Goal: Task Accomplishment & Management: Manage account settings

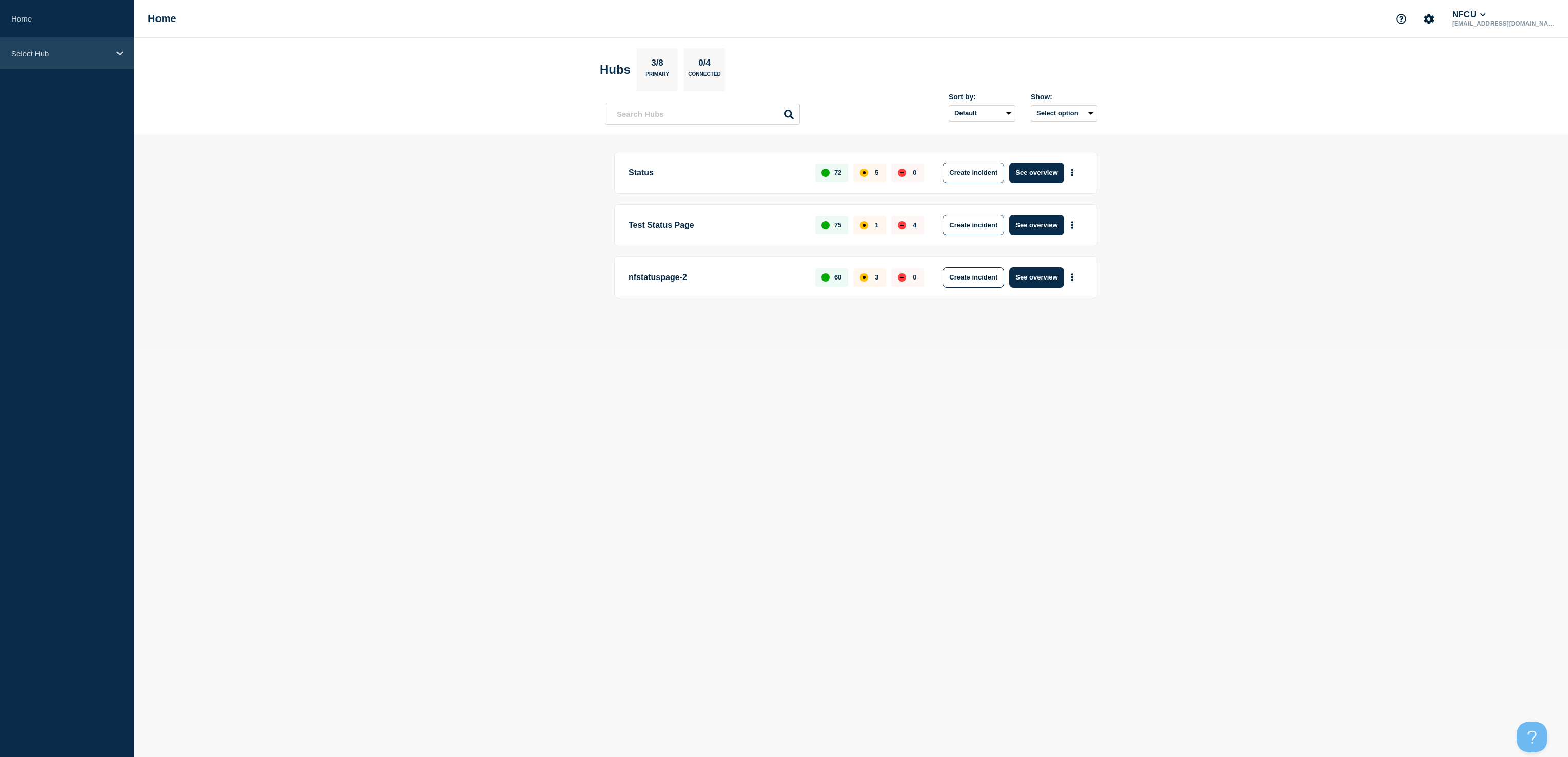
click at [66, 47] on div "Select Hub" at bounding box center [67, 53] width 135 height 31
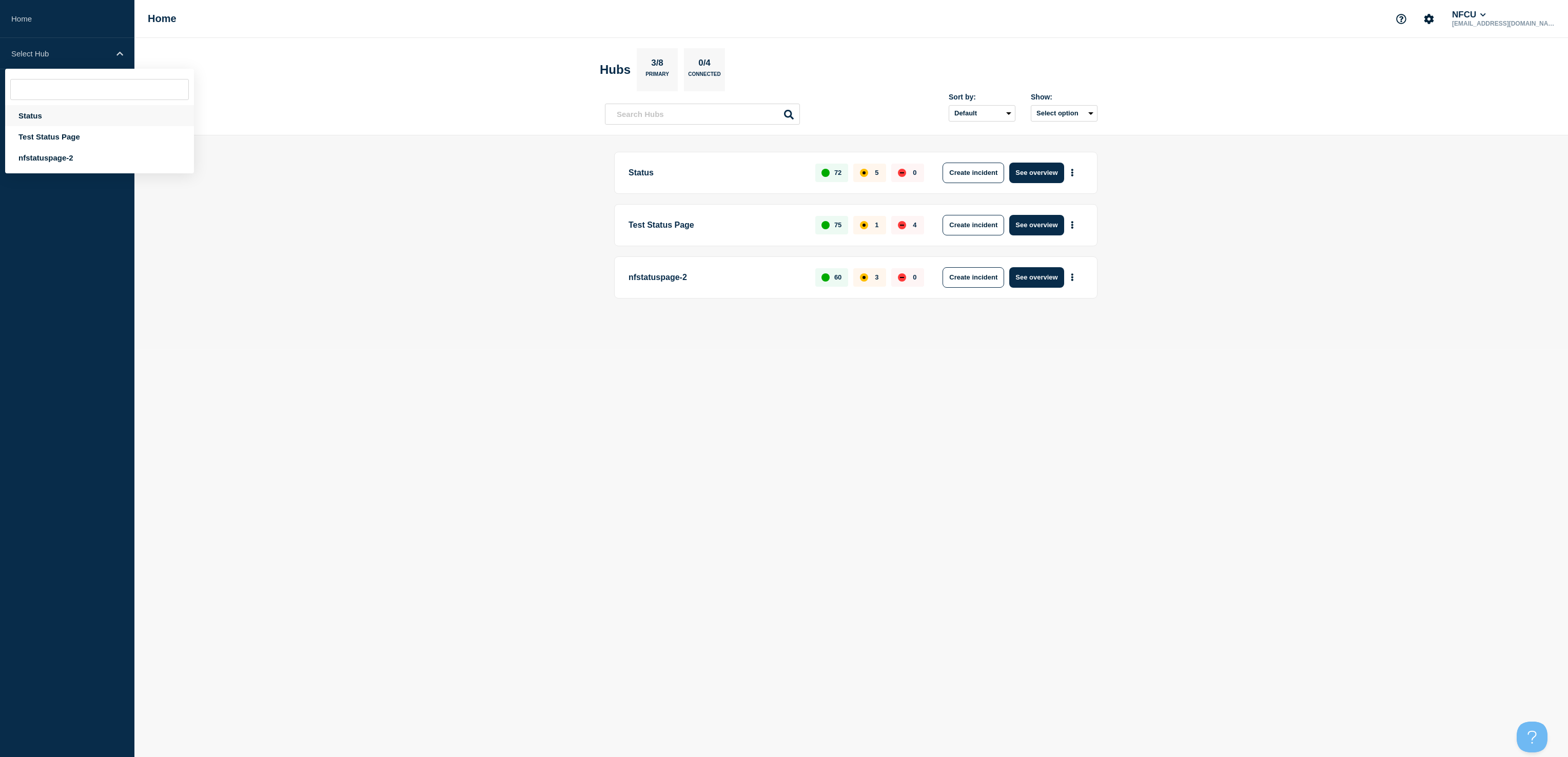
click at [48, 117] on div "Status" at bounding box center [99, 116] width 189 height 21
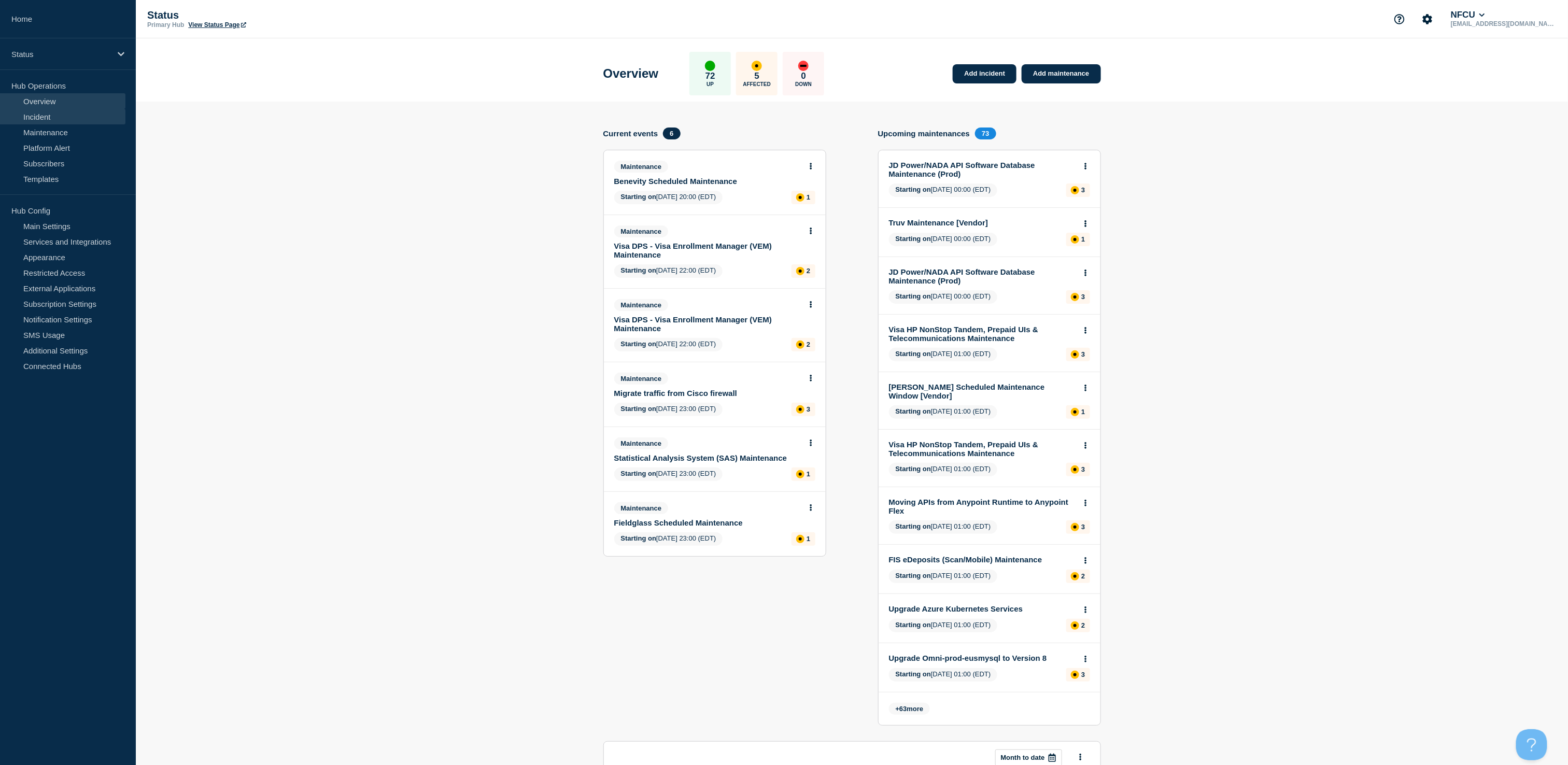
click at [38, 116] on link "Incident" at bounding box center [63, 116] width 125 height 15
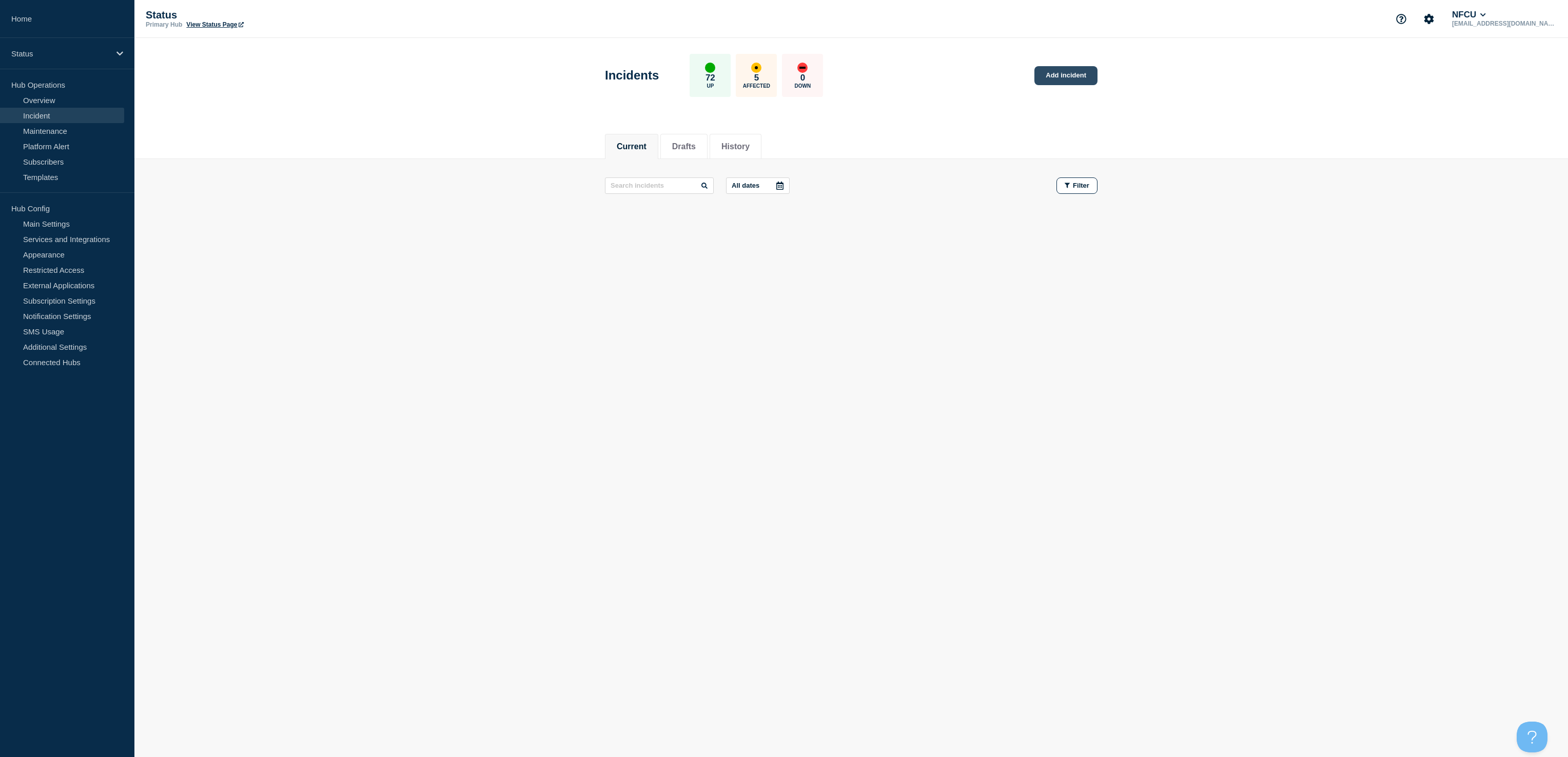
click at [1069, 72] on link "Add incident" at bounding box center [1066, 75] width 63 height 19
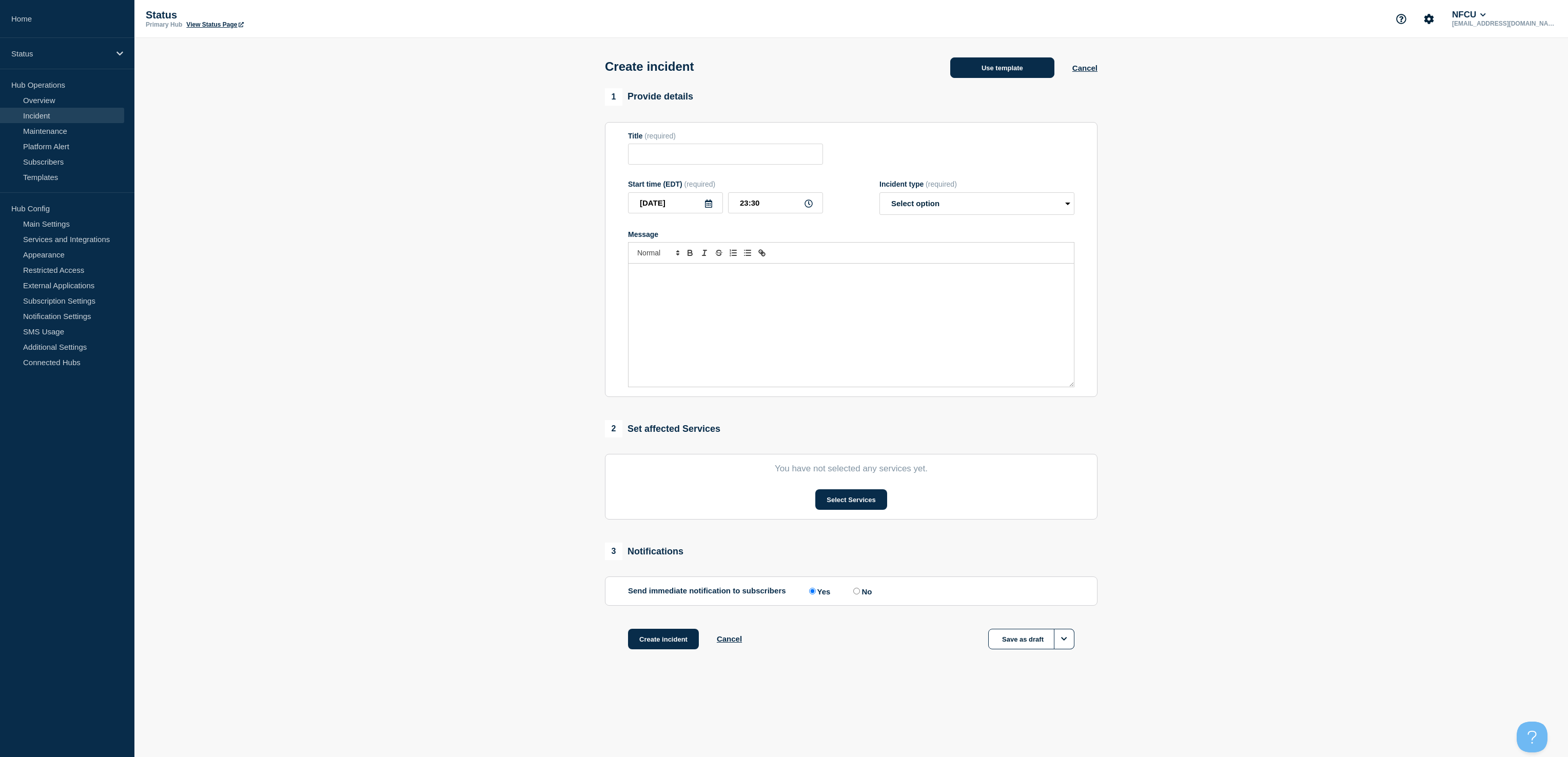
click at [992, 72] on button "Use template" at bounding box center [1002, 68] width 104 height 21
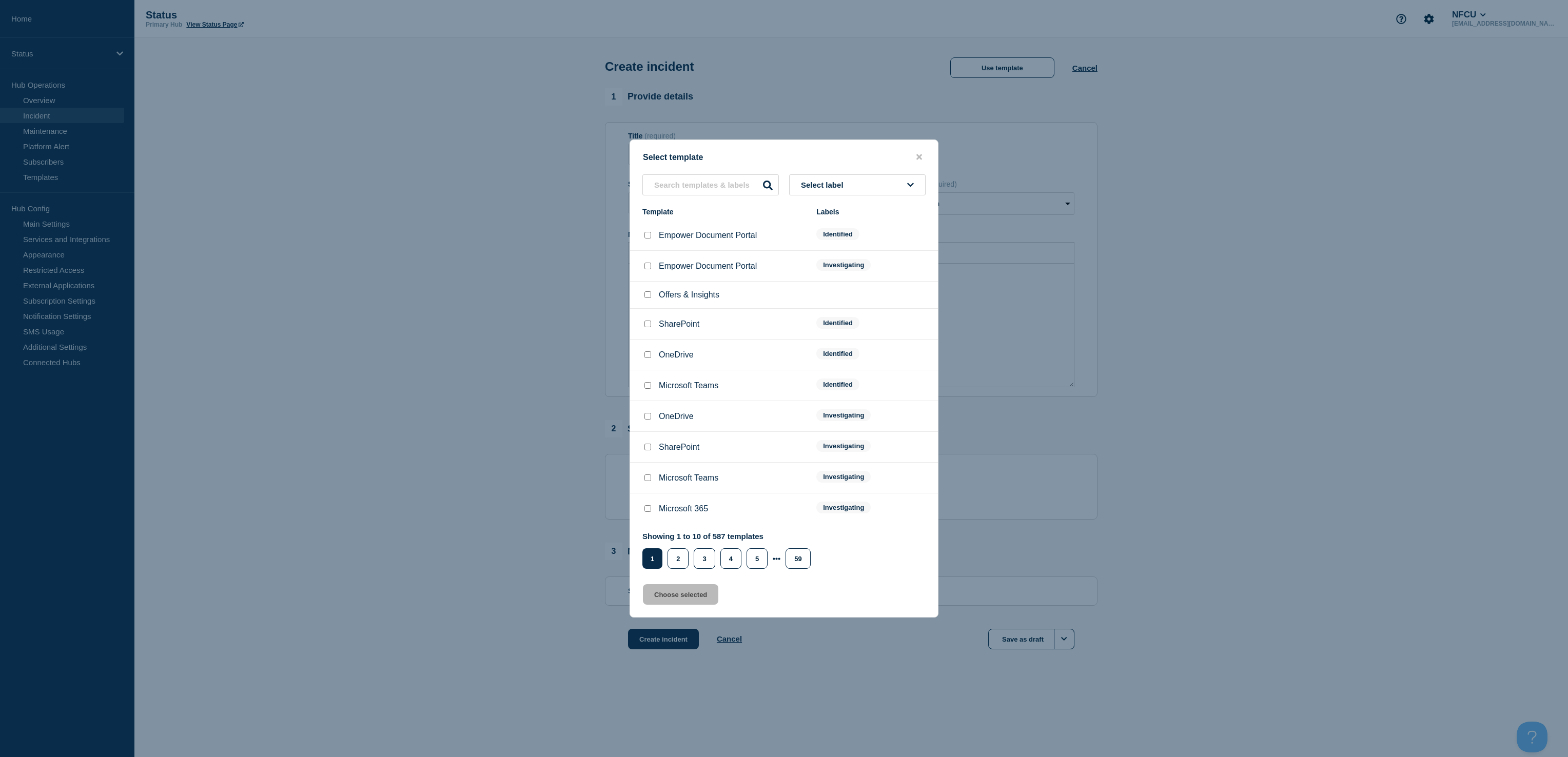
click at [858, 183] on button "Select label" at bounding box center [857, 185] width 136 height 21
click at [808, 265] on button "Identified" at bounding box center [857, 262] width 136 height 21
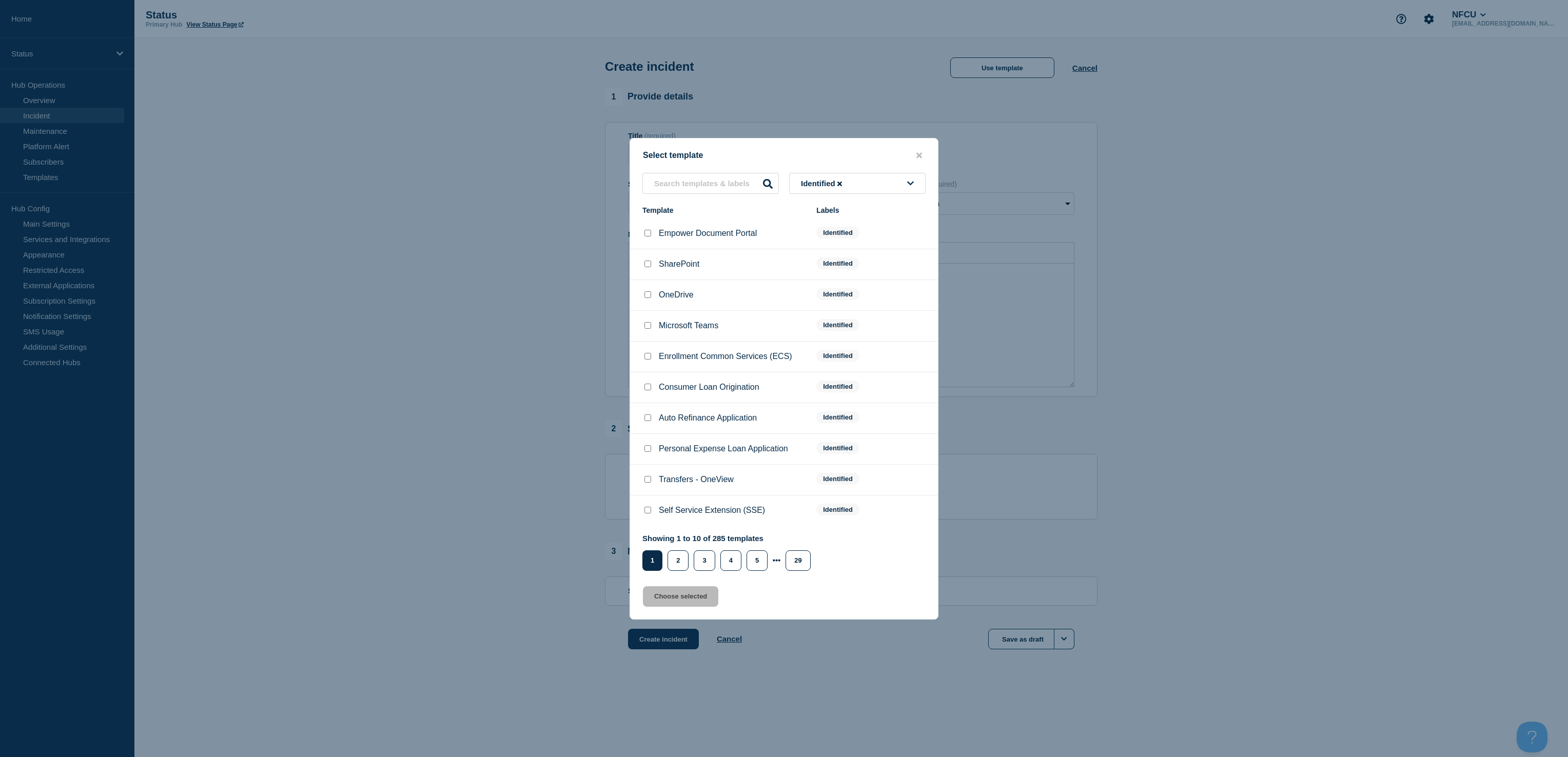
click at [864, 184] on button "Identified" at bounding box center [857, 183] width 136 height 21
click at [813, 234] on button "Investigating" at bounding box center [857, 239] width 136 height 21
click at [709, 187] on input "text" at bounding box center [710, 183] width 136 height 21
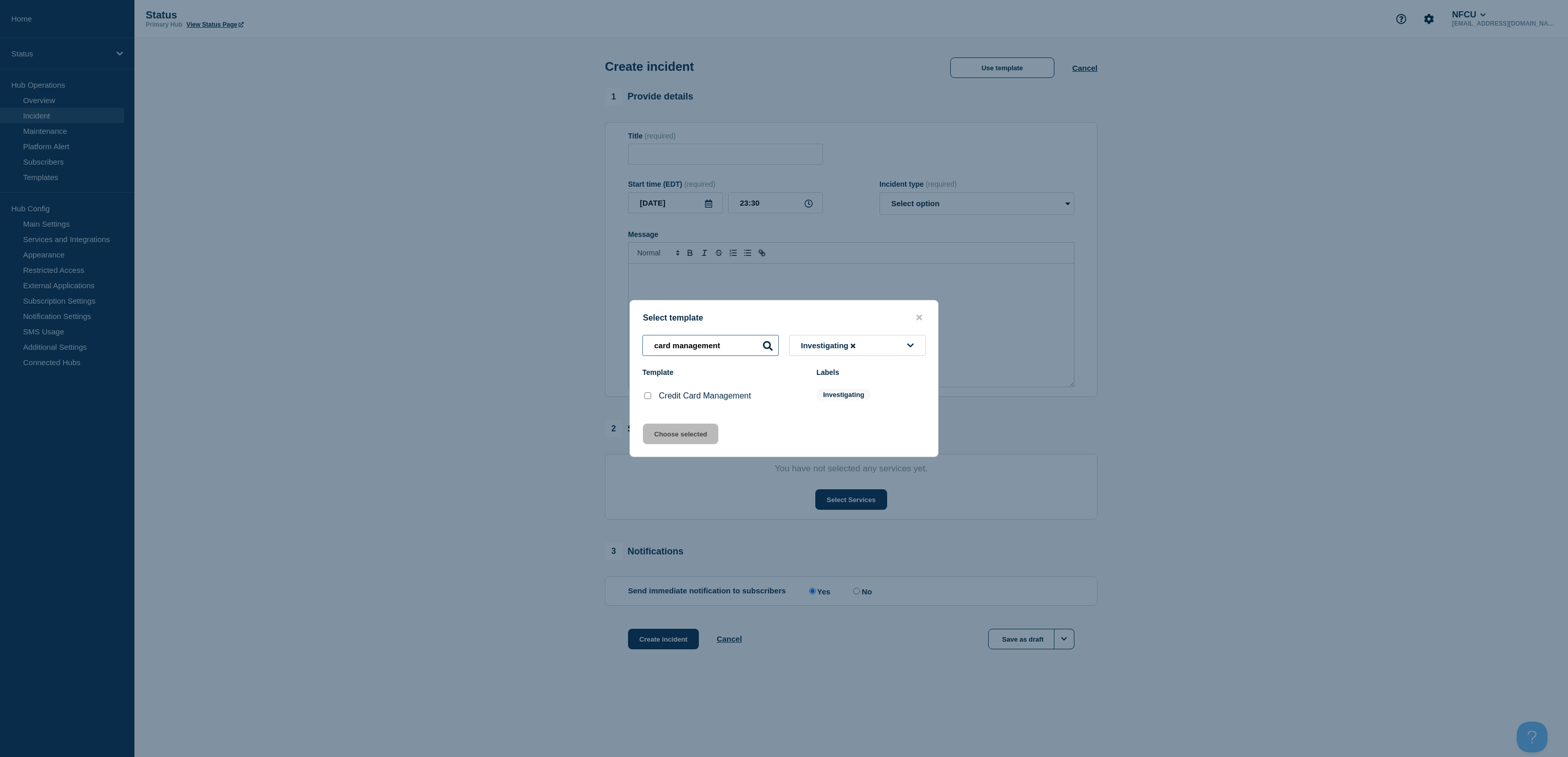
type input "card management"
click at [646, 397] on input "Credit Card Management checkbox" at bounding box center [648, 396] width 7 height 7
checkbox input "true"
click at [721, 350] on input "card management" at bounding box center [710, 345] width 136 height 21
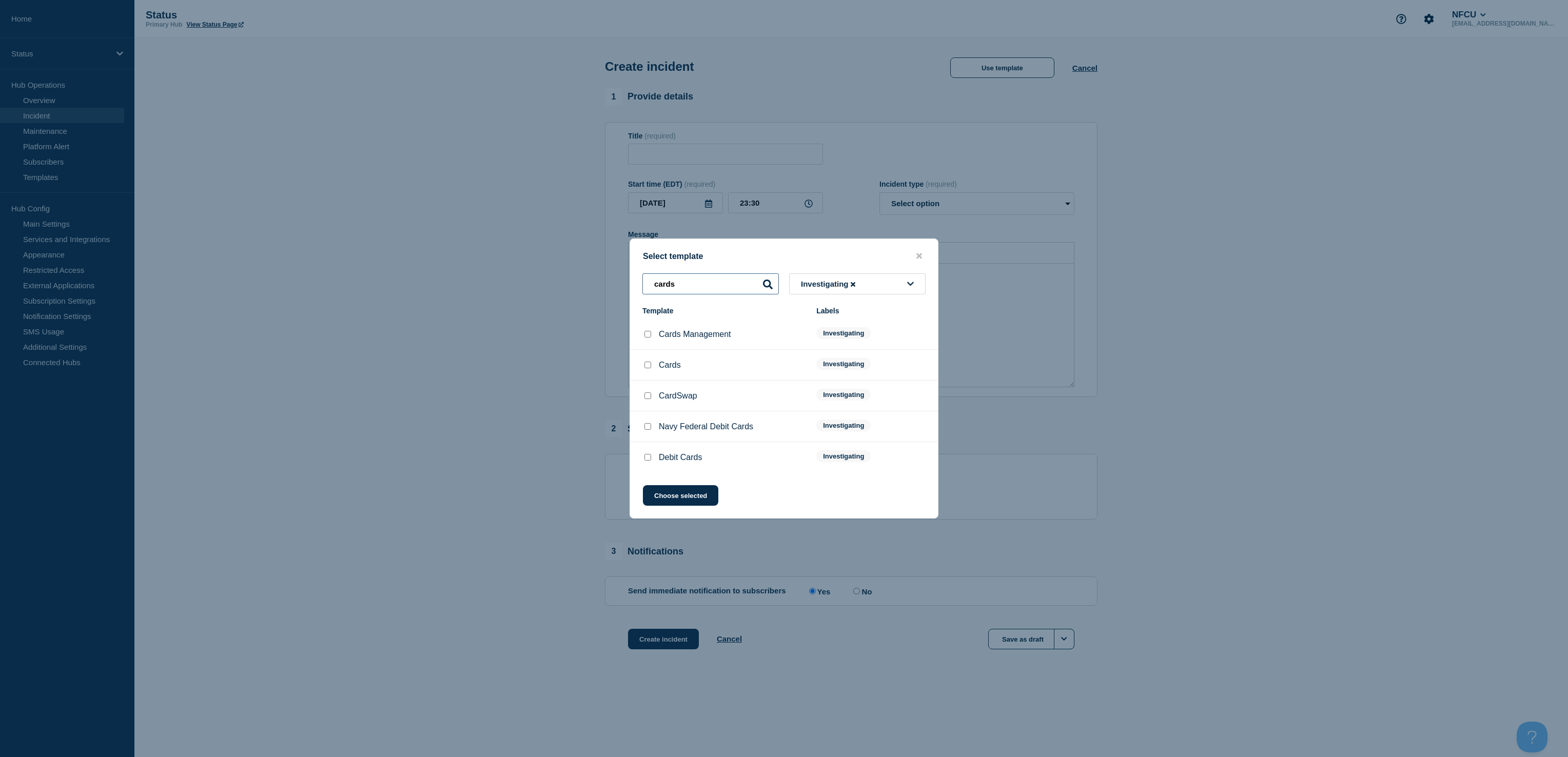
type input "cards"
click at [646, 338] on input "Cards Management checkbox" at bounding box center [648, 334] width 7 height 7
checkbox input "true"
click at [676, 495] on button "Choose selected" at bounding box center [681, 495] width 75 height 21
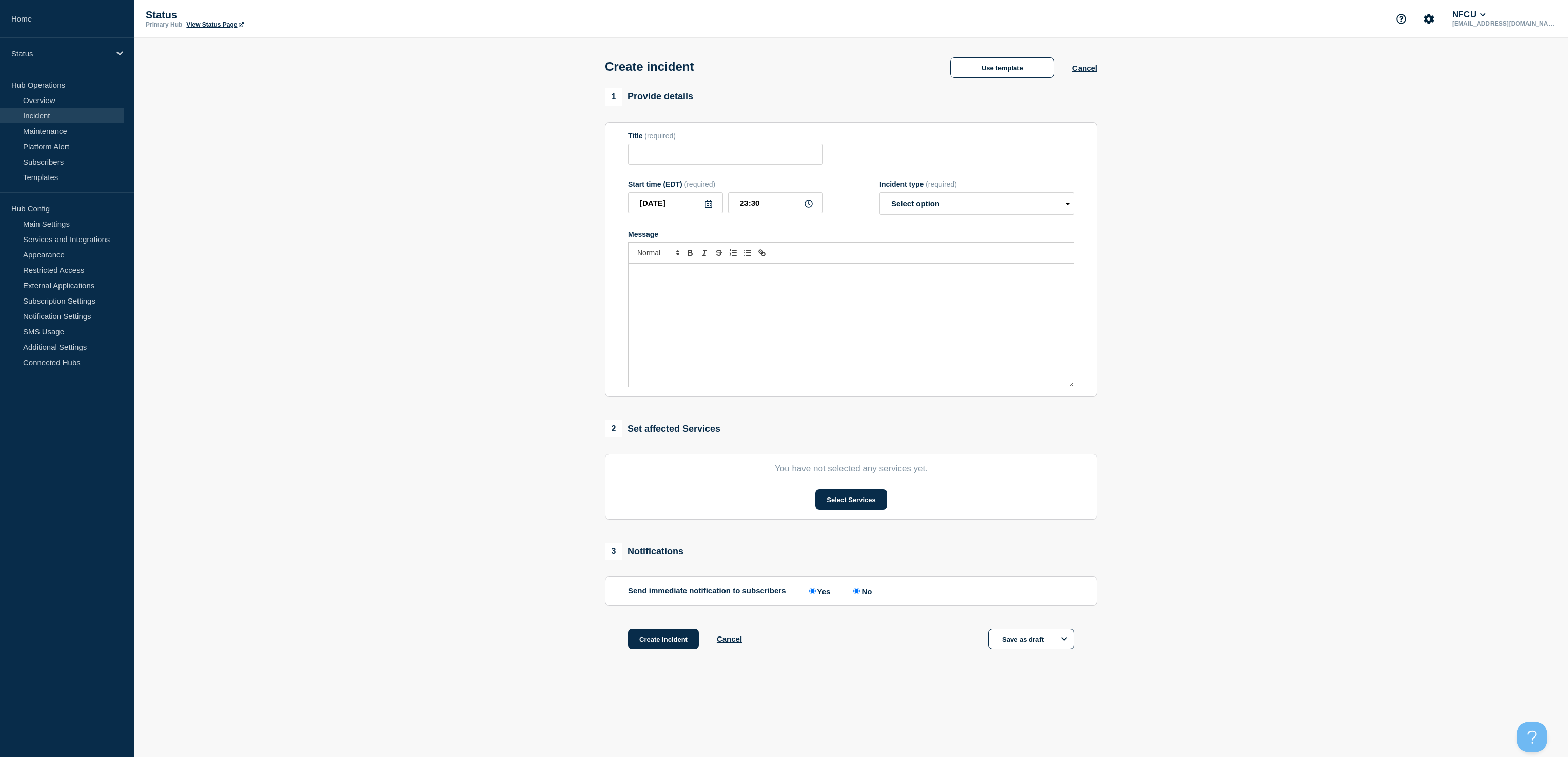
type input "Cards Management"
select select "investigating"
radio input "false"
radio input "true"
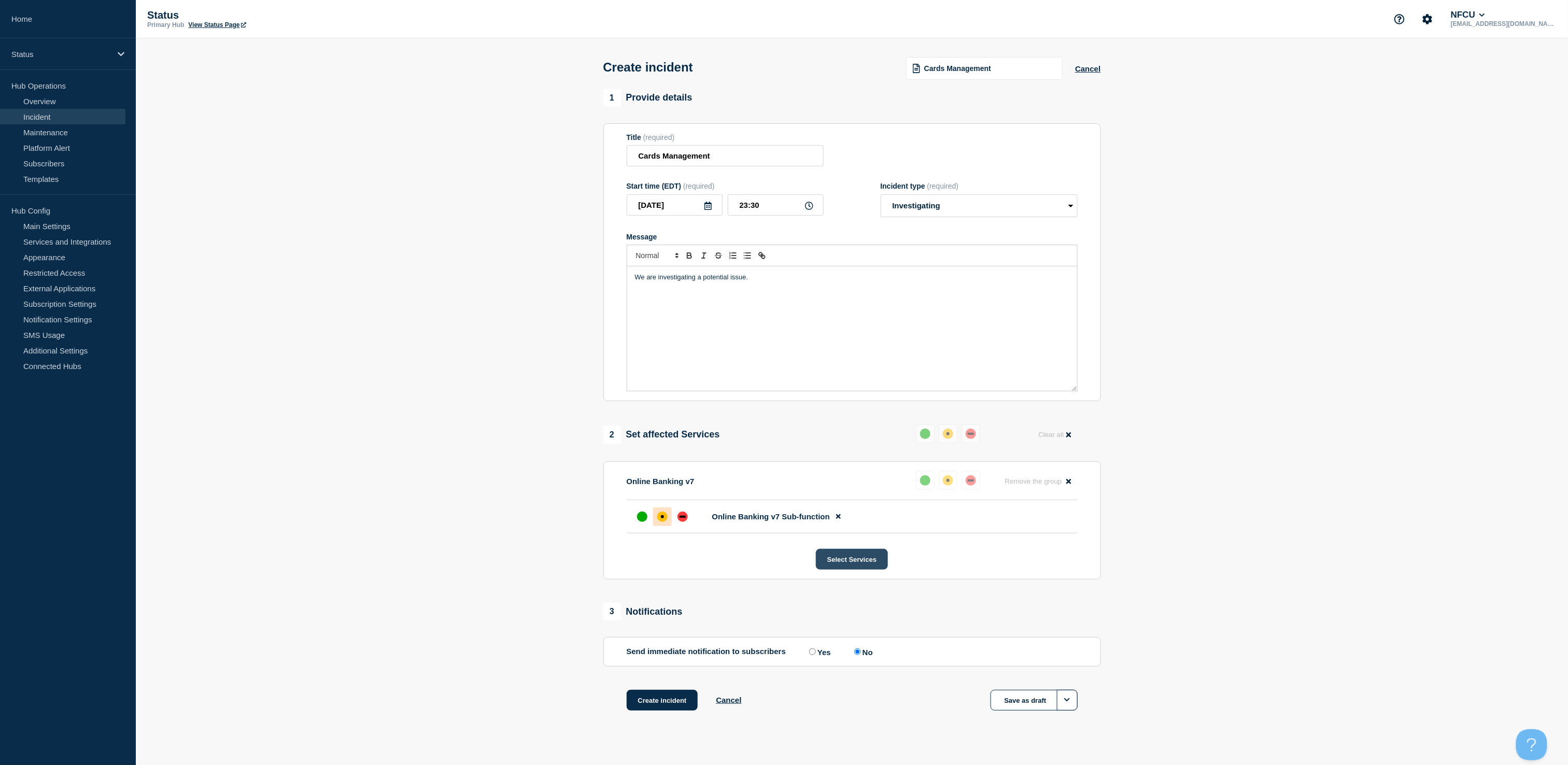
click at [844, 568] on button "Select Services" at bounding box center [852, 560] width 72 height 21
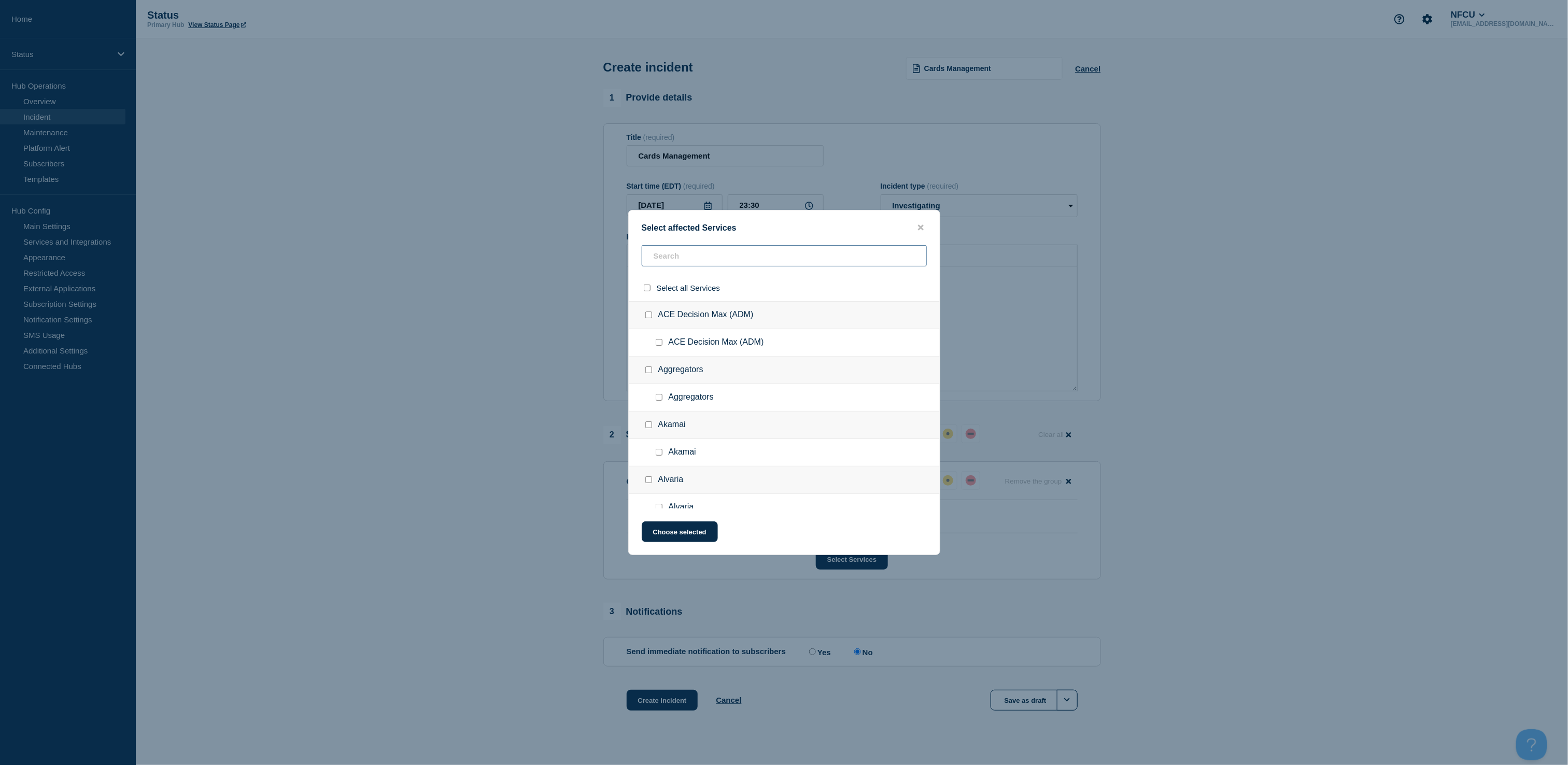
click at [752, 263] on input "text" at bounding box center [785, 256] width 285 height 22
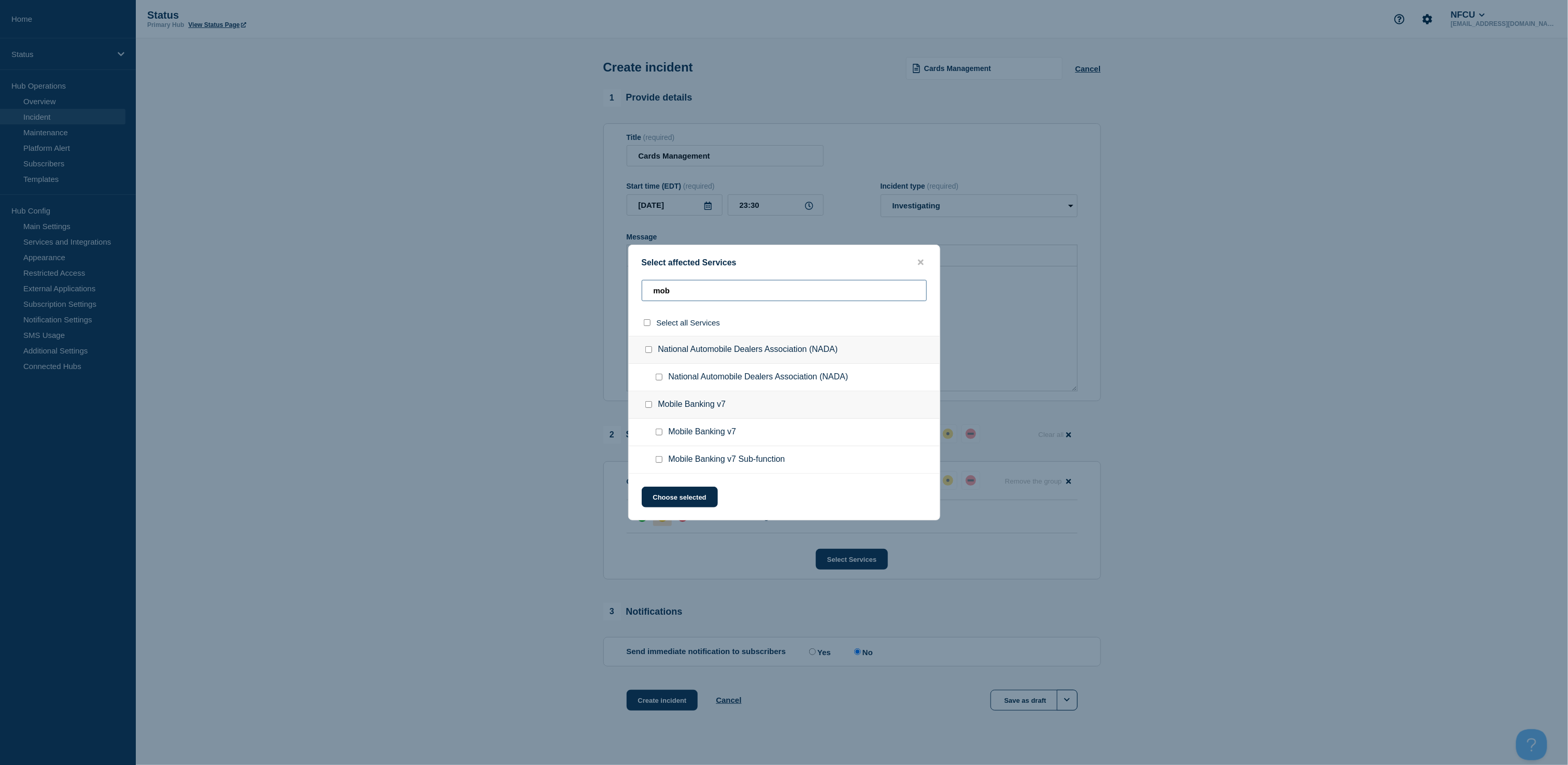
type input "mob"
click at [659, 459] on input "Mobile Banking v7 Sub-function checkbox" at bounding box center [659, 459] width 7 height 7
checkbox input "true"
click at [668, 500] on button "Choose selected" at bounding box center [680, 497] width 76 height 21
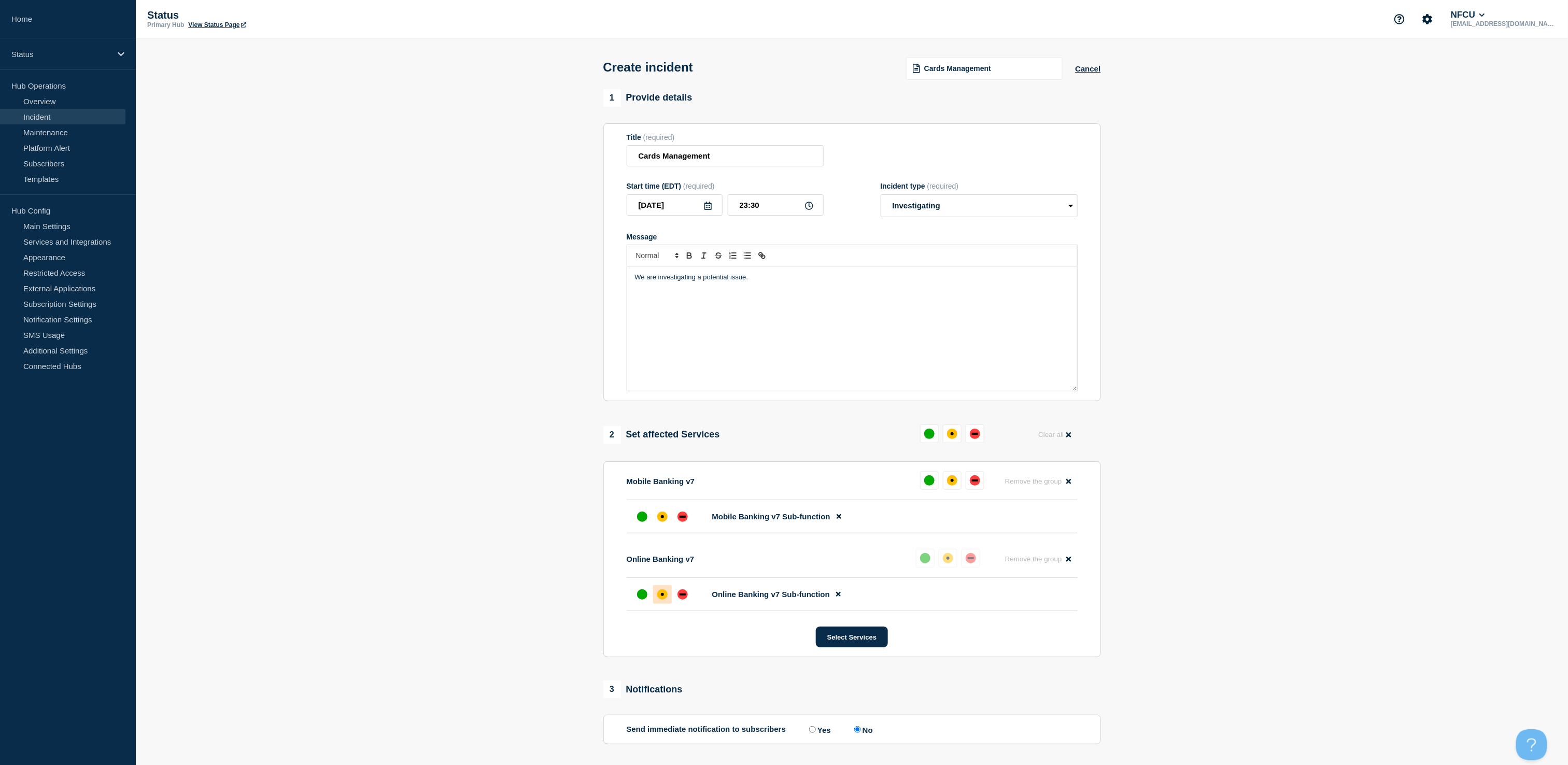
click at [292, 705] on section "1 Provide details Title (required) Cards Management Start time (EDT) (required)…" at bounding box center [852, 452] width 1432 height 726
click at [665, 522] on div "affected" at bounding box center [662, 517] width 10 height 10
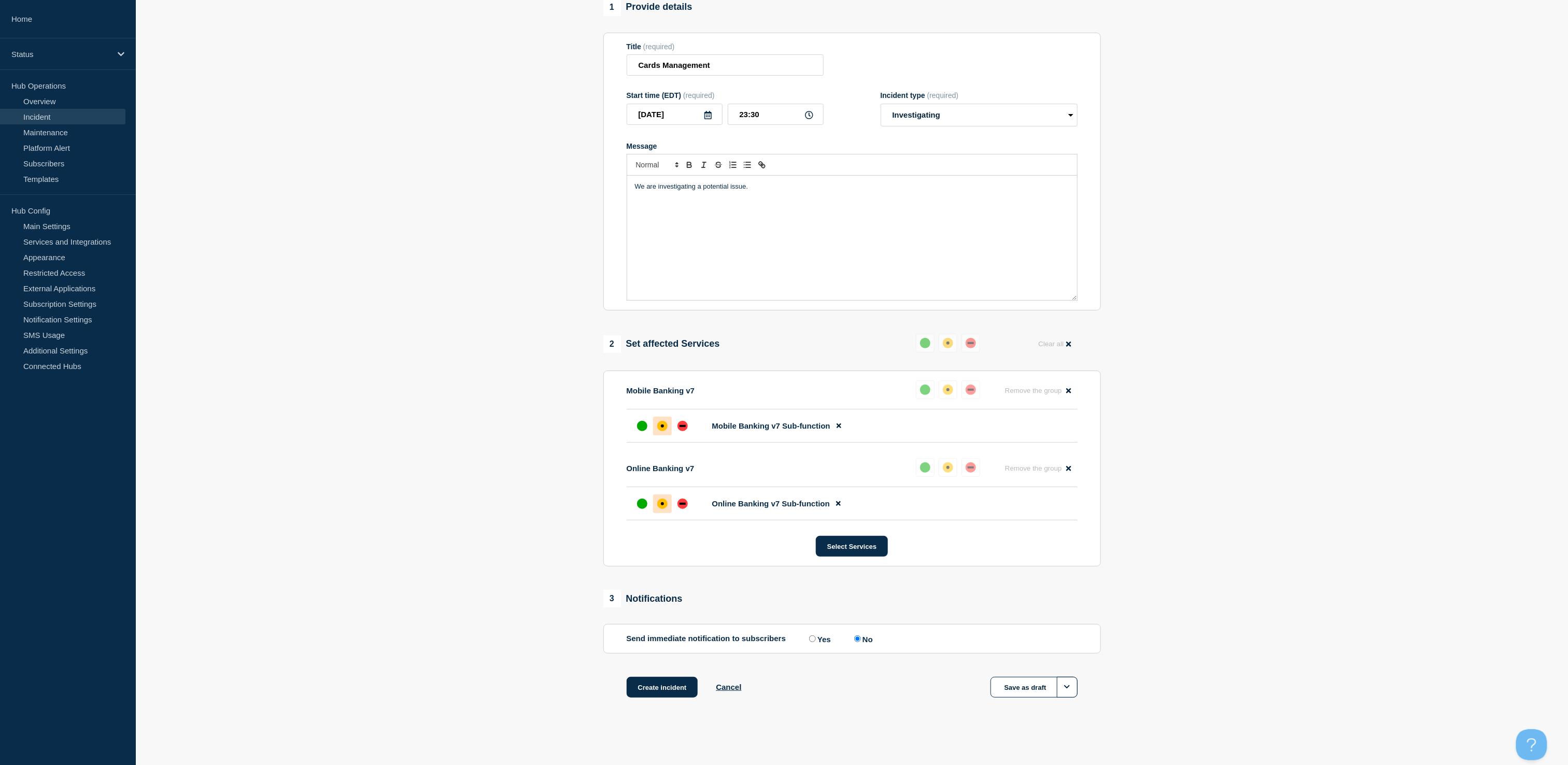
scroll to position [101, 0]
click at [669, 684] on button "Create incident" at bounding box center [662, 688] width 71 height 21
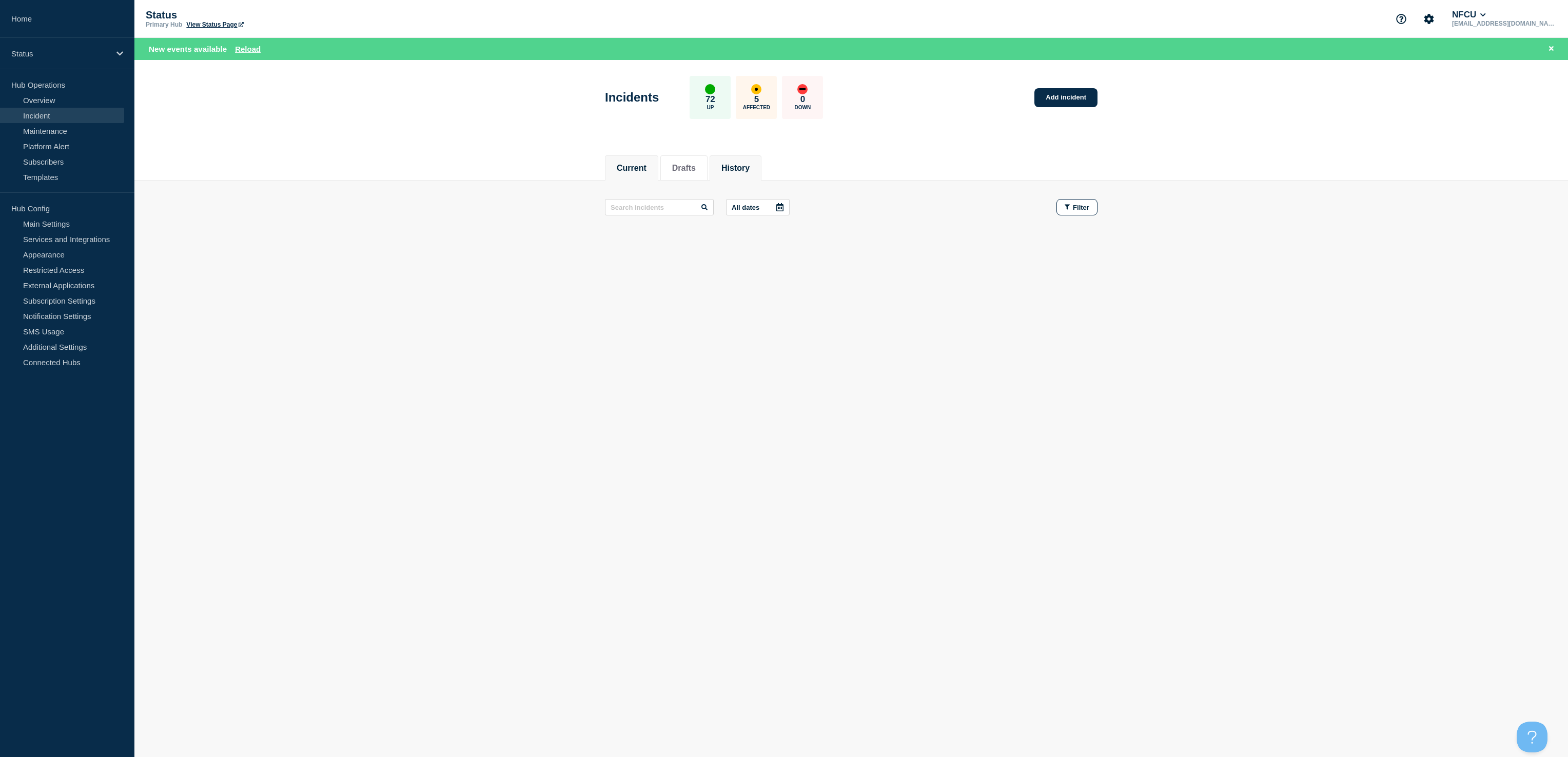
click at [733, 166] on button "History" at bounding box center [735, 168] width 28 height 9
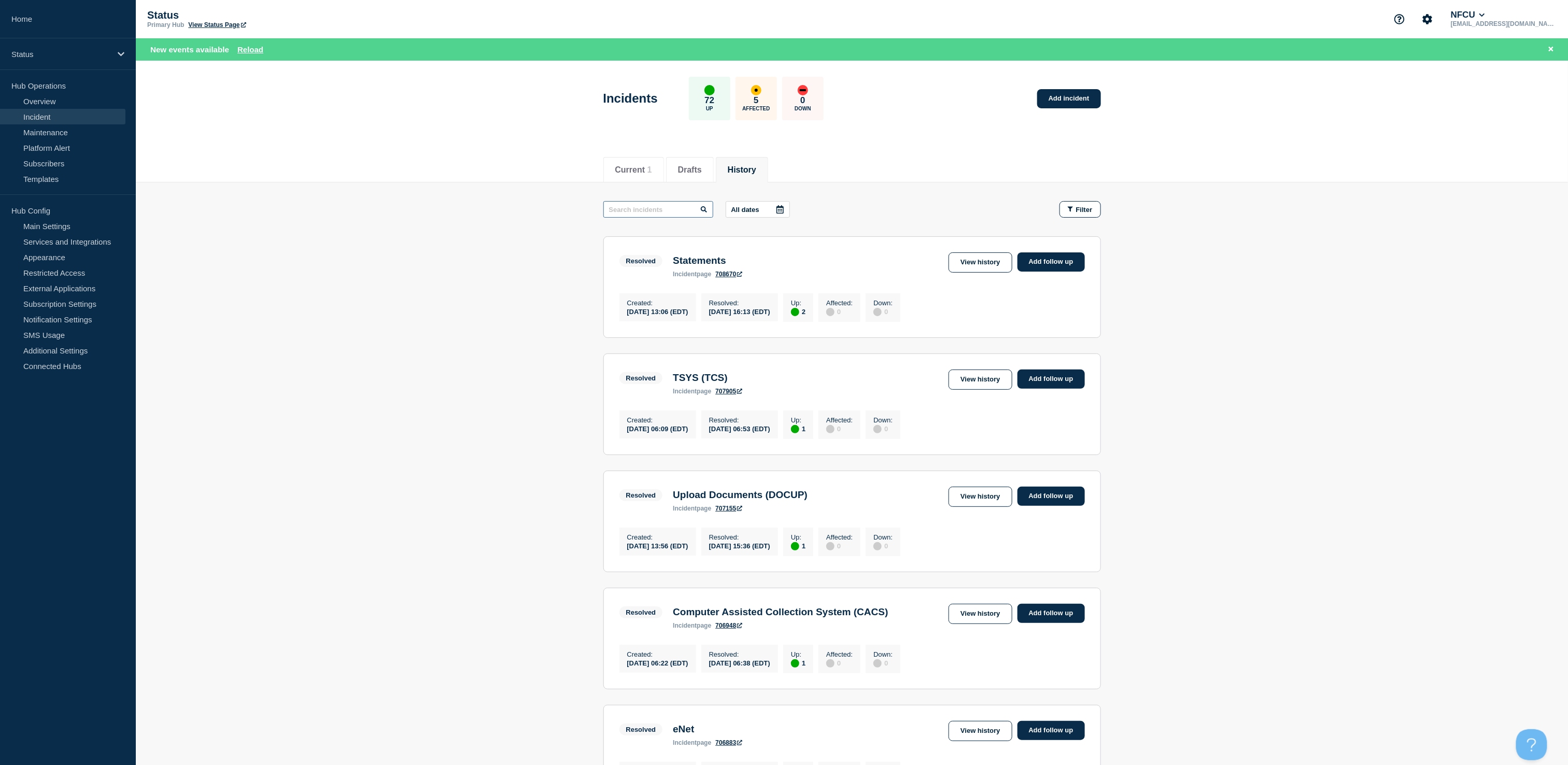
click at [687, 208] on input "text" at bounding box center [658, 209] width 110 height 17
type input "tsys"
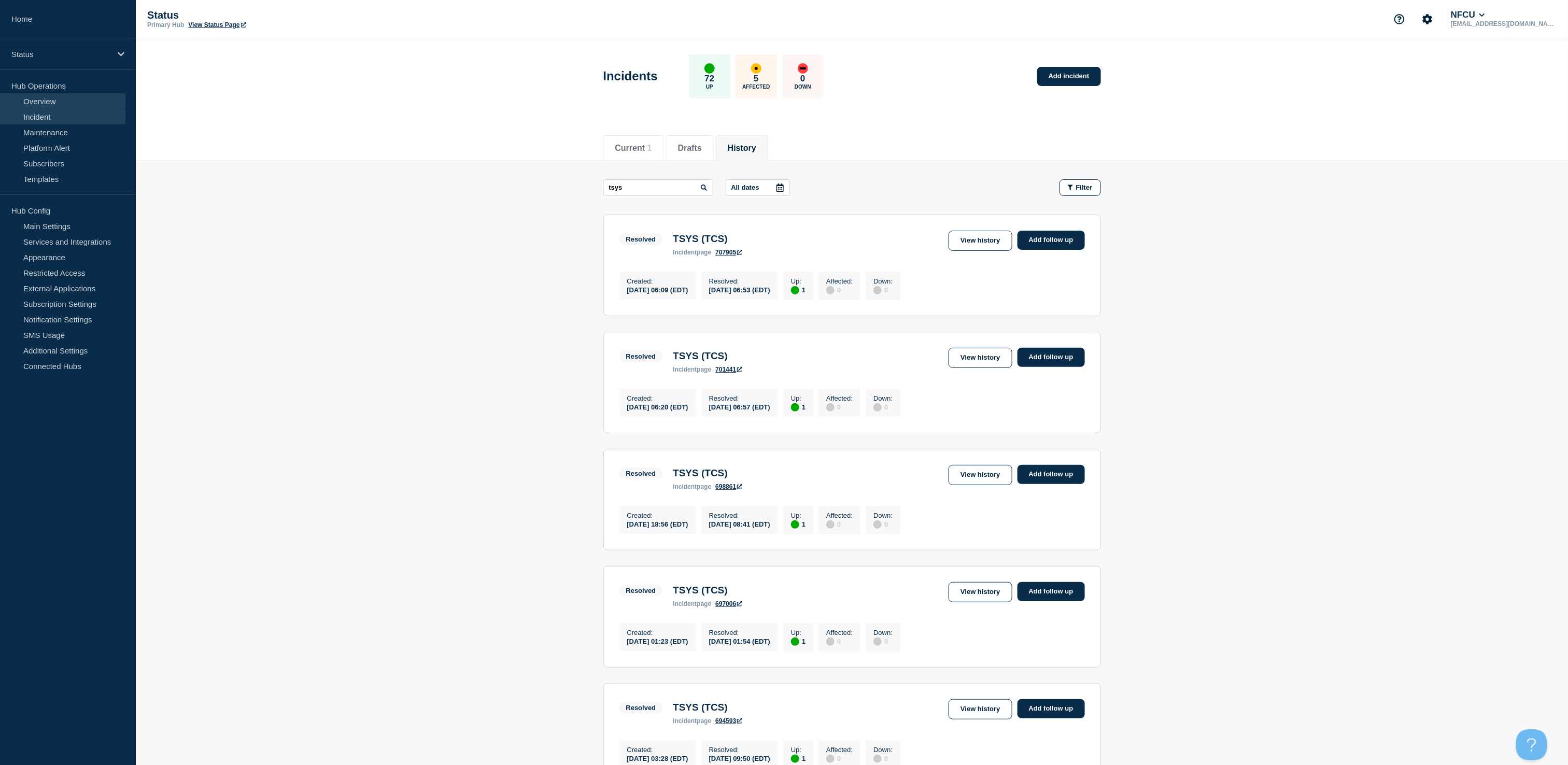
click at [27, 105] on link "Overview" at bounding box center [63, 101] width 125 height 15
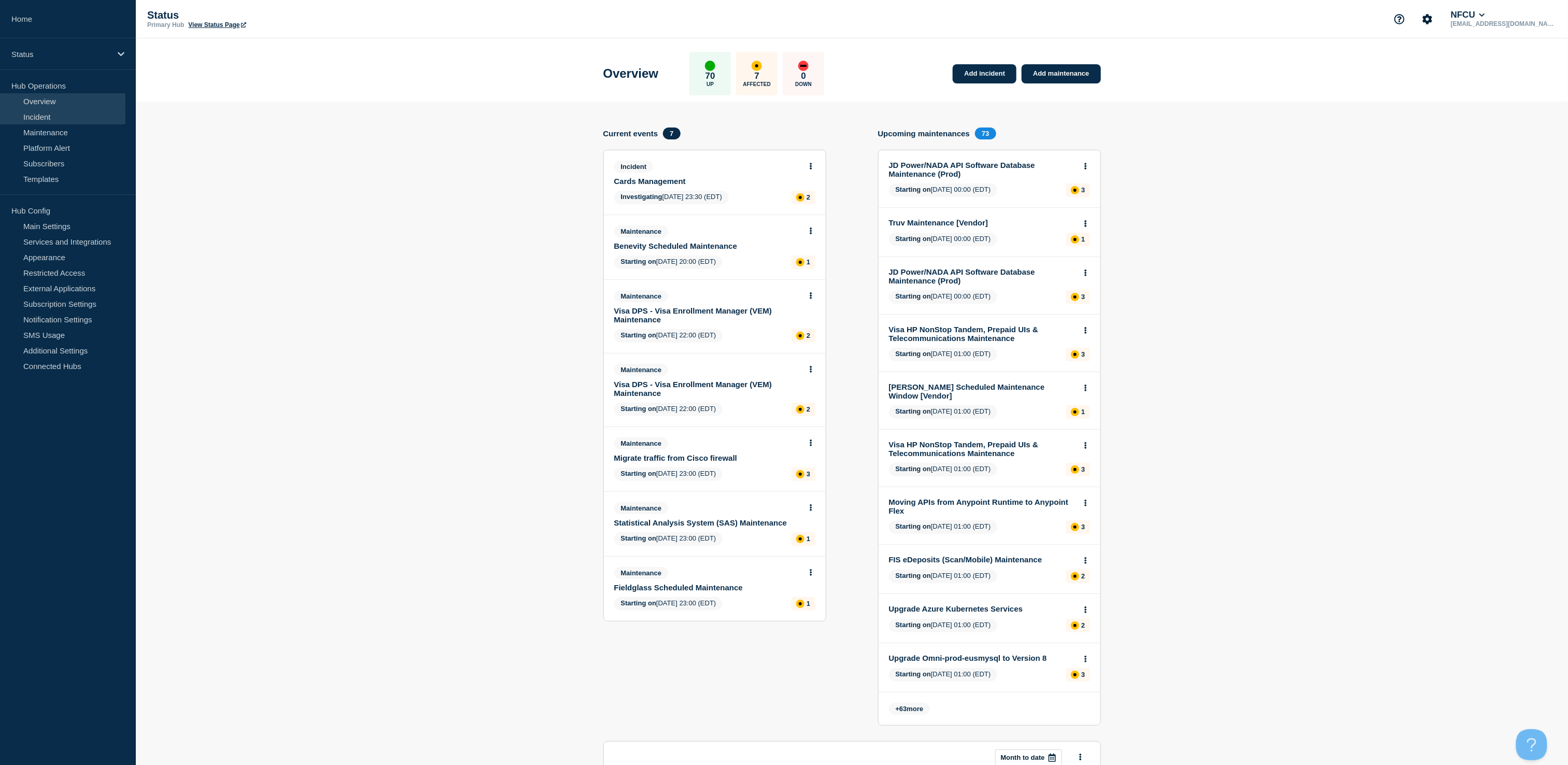
click at [50, 117] on link "Incident" at bounding box center [63, 116] width 125 height 15
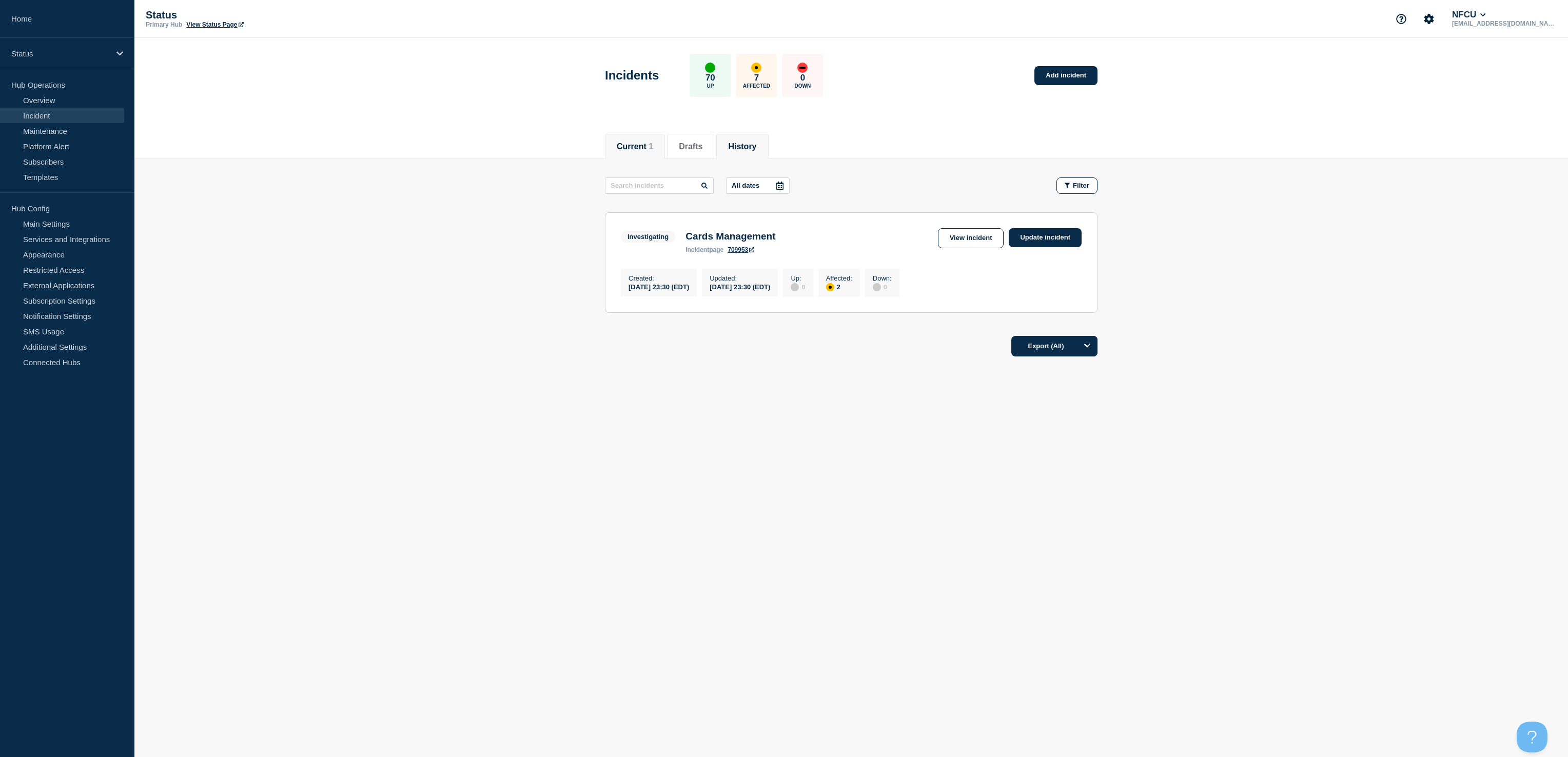
click at [756, 142] on button "History" at bounding box center [742, 146] width 28 height 9
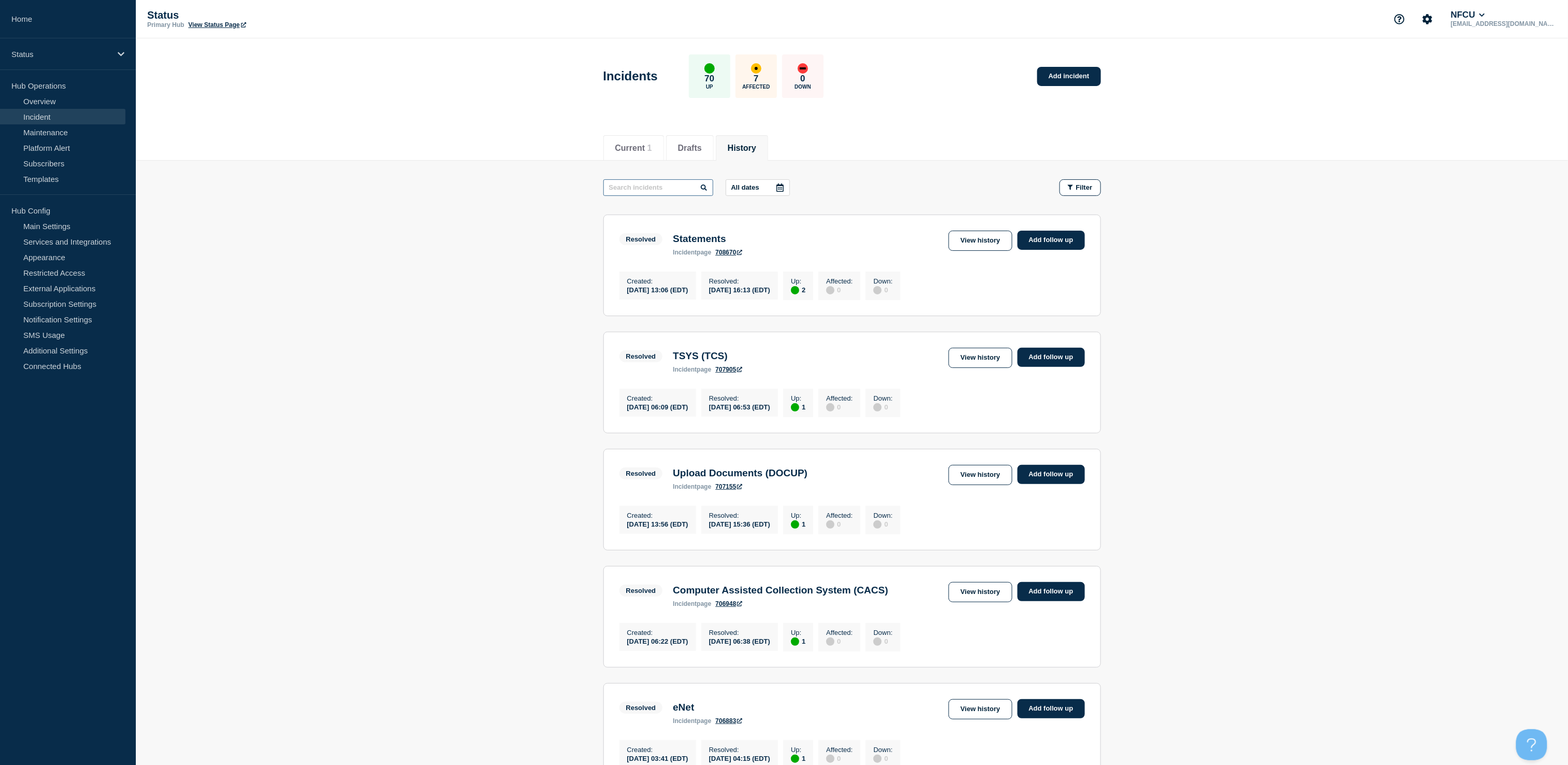
click at [649, 192] on input "text" at bounding box center [658, 188] width 110 height 17
type input "tsys"
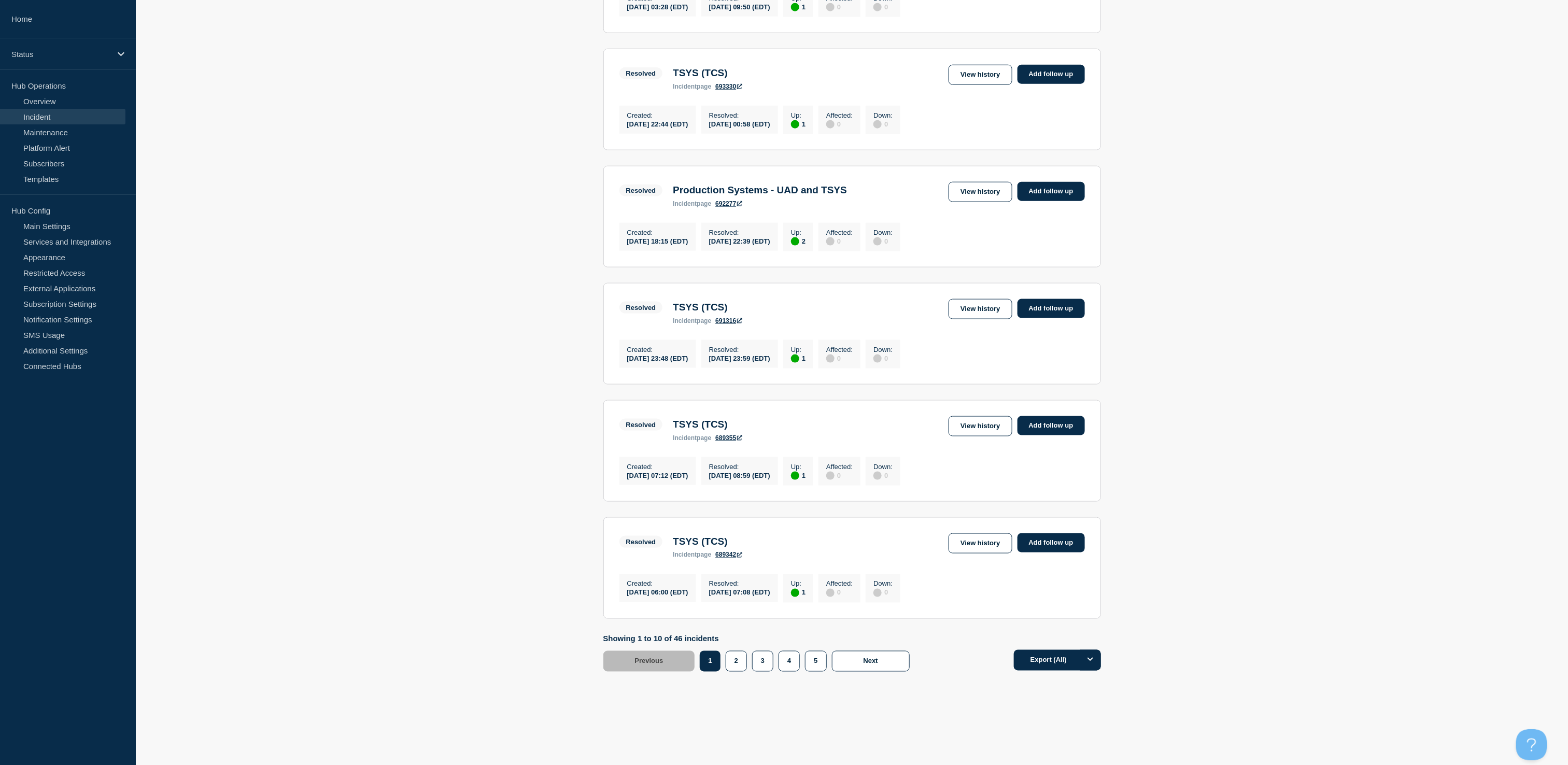
scroll to position [780, 0]
click at [740, 672] on button "2" at bounding box center [736, 662] width 22 height 21
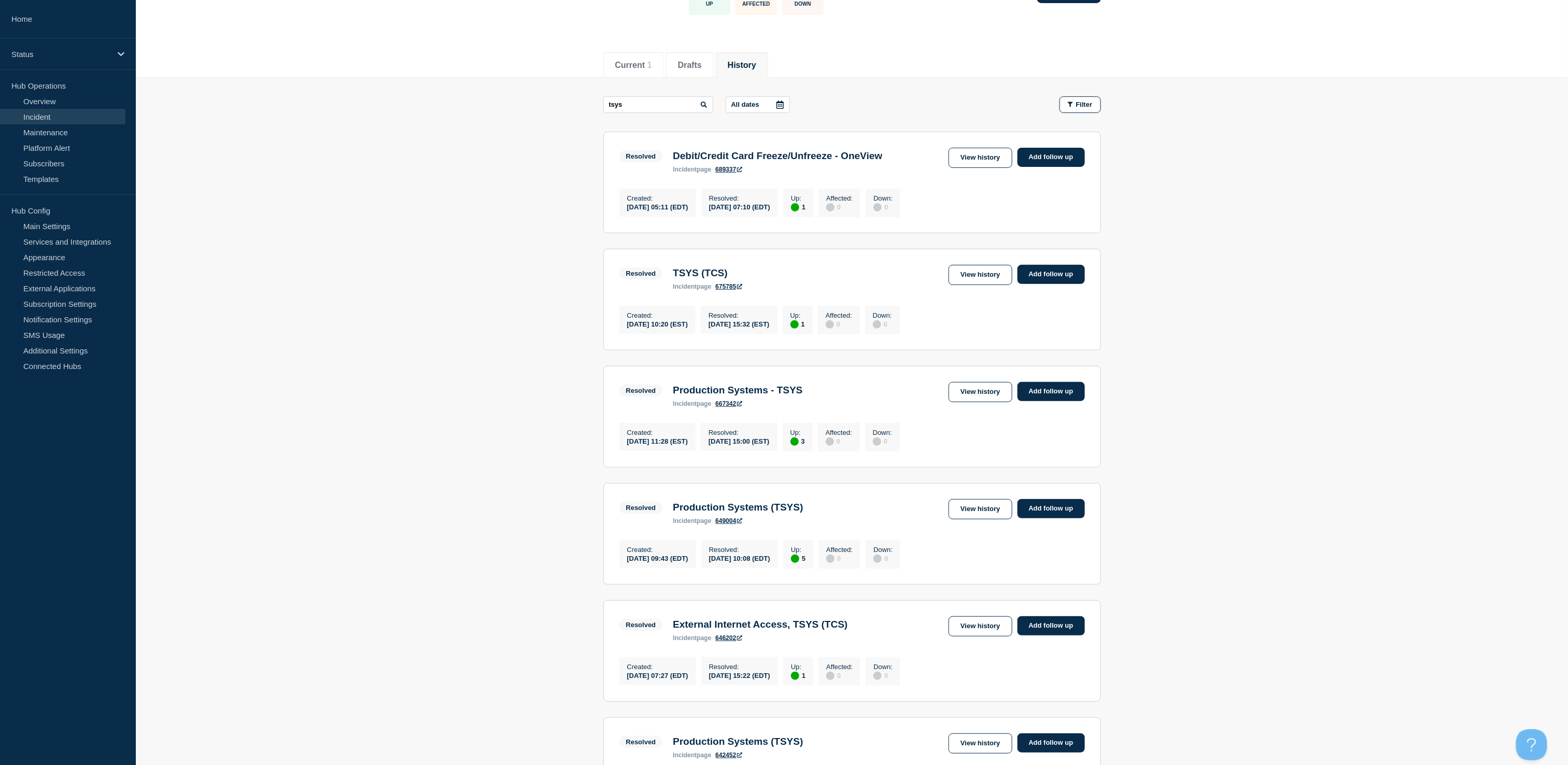
scroll to position [76, 0]
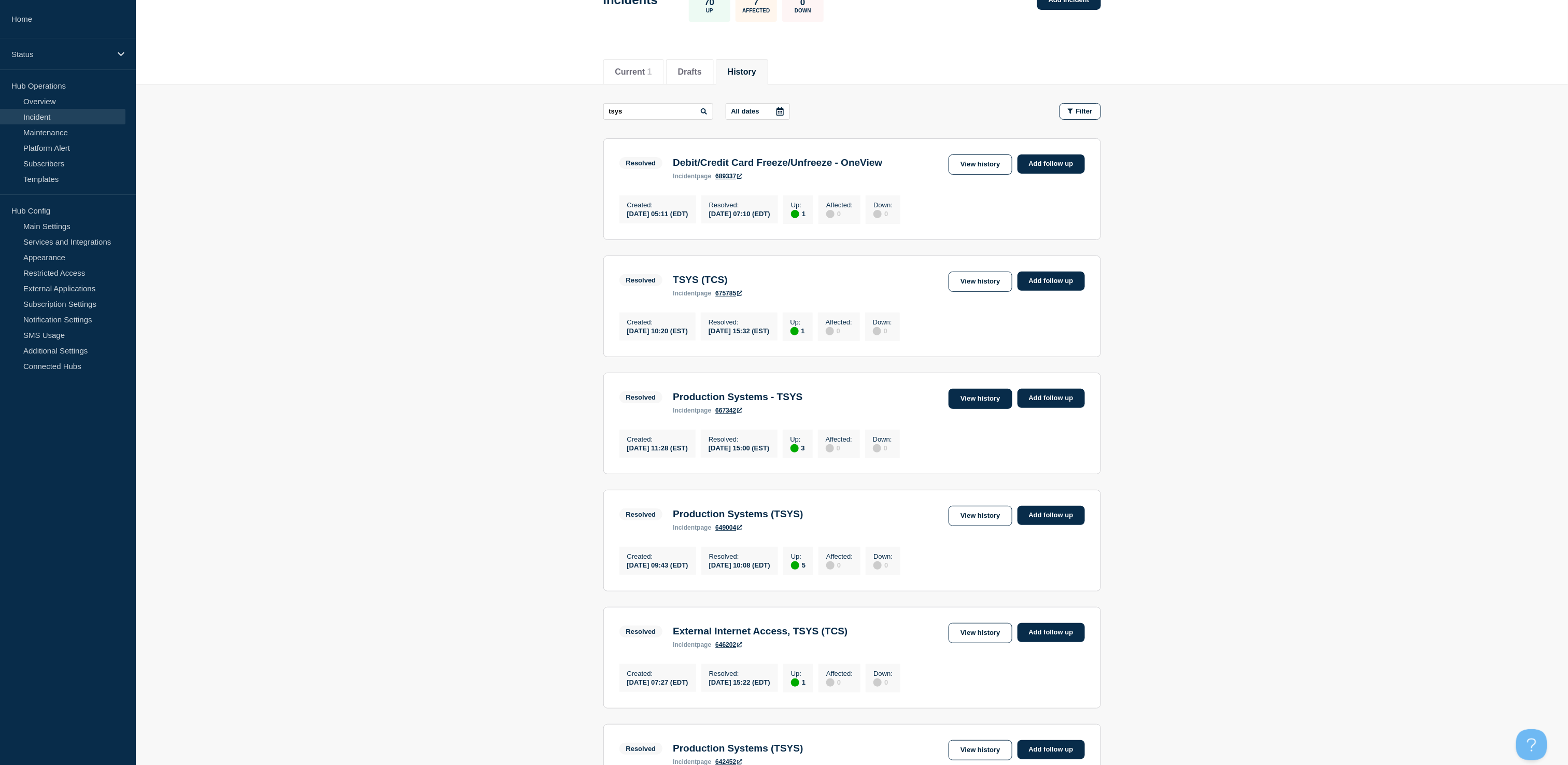
click at [973, 408] on link "View history" at bounding box center [980, 398] width 63 height 20
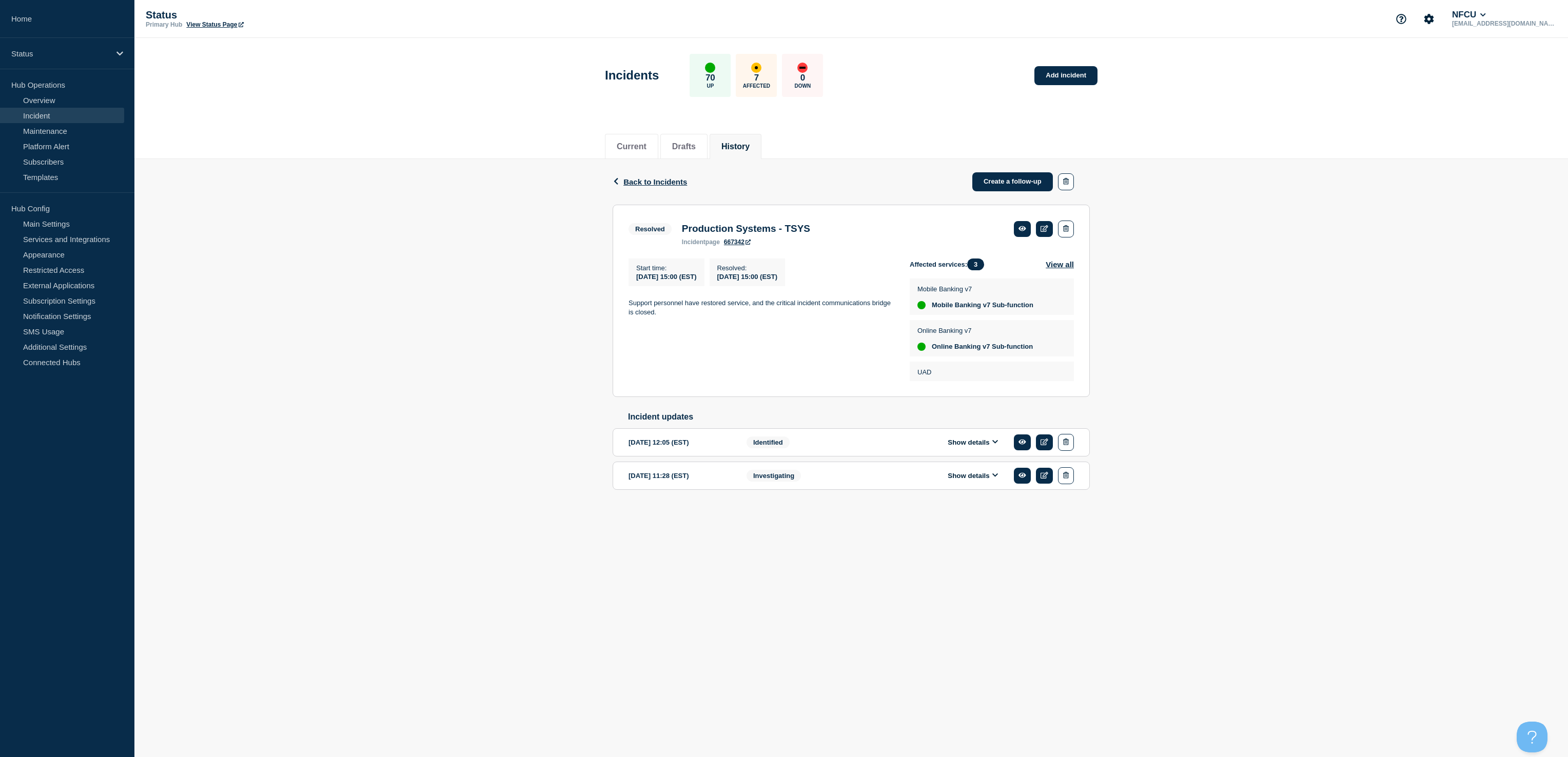
click at [956, 447] on button "Show details" at bounding box center [973, 442] width 57 height 9
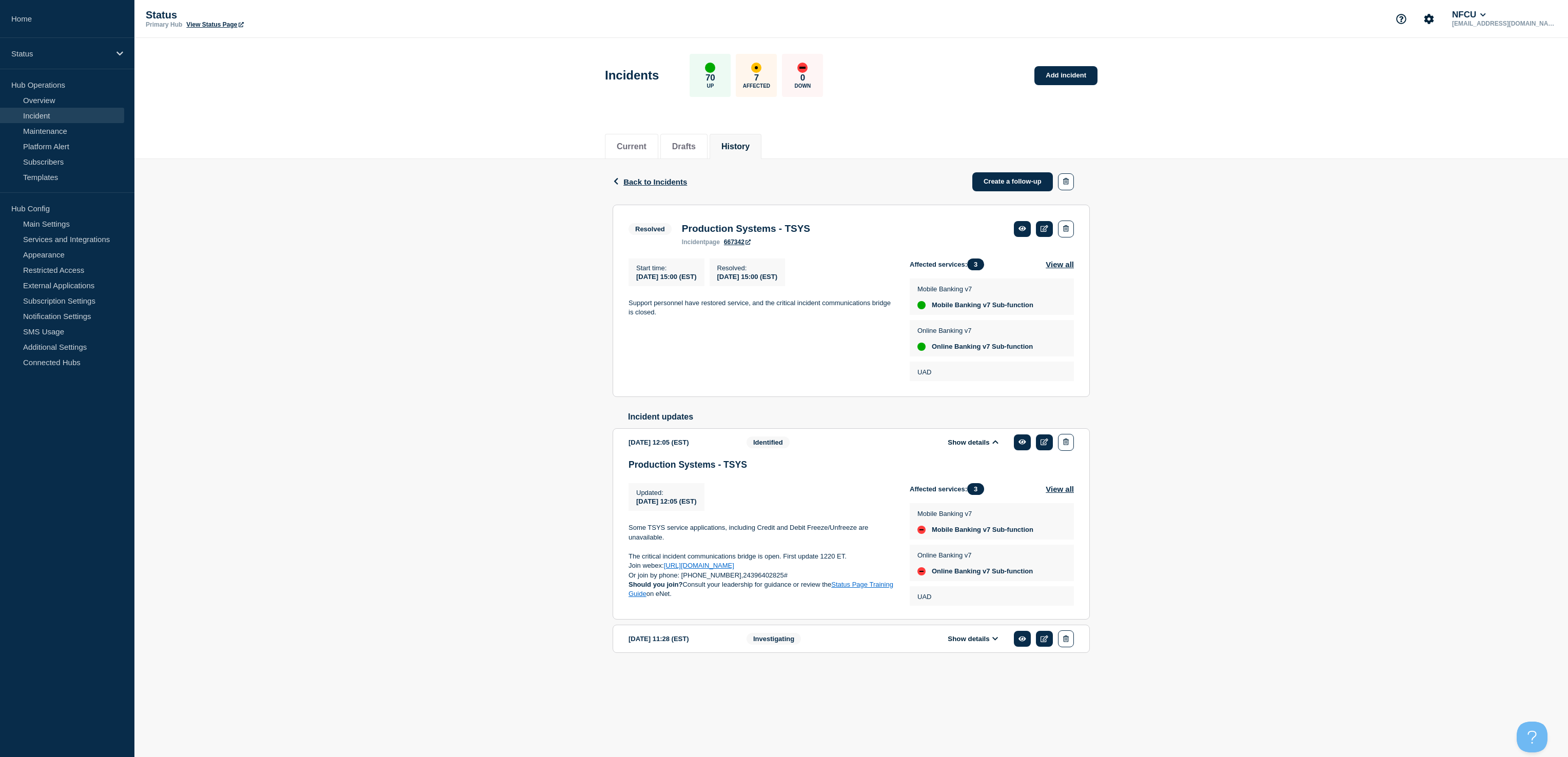
click at [956, 447] on button "Show details" at bounding box center [973, 442] width 57 height 9
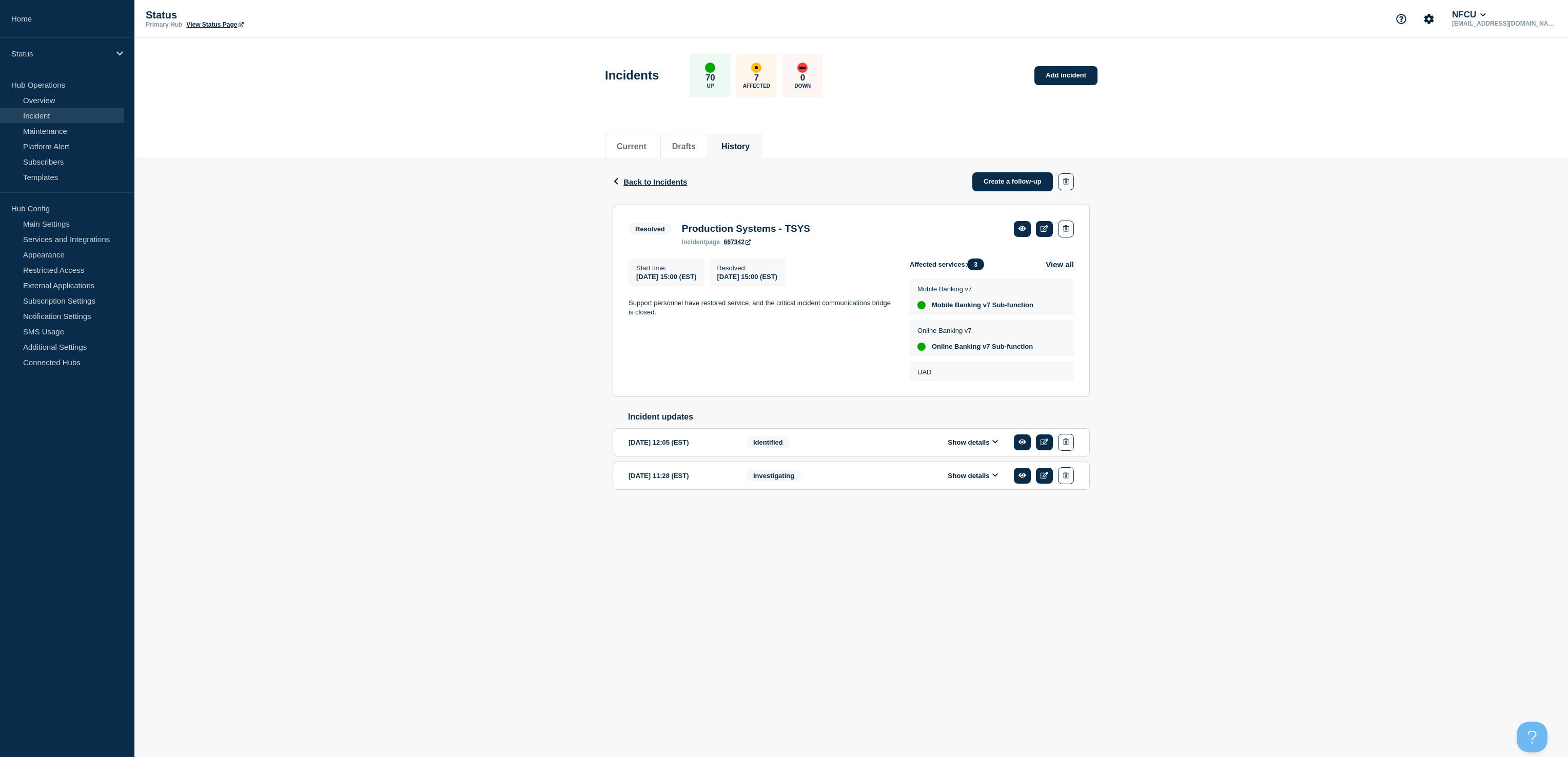
click at [956, 480] on button "Show details" at bounding box center [973, 476] width 57 height 9
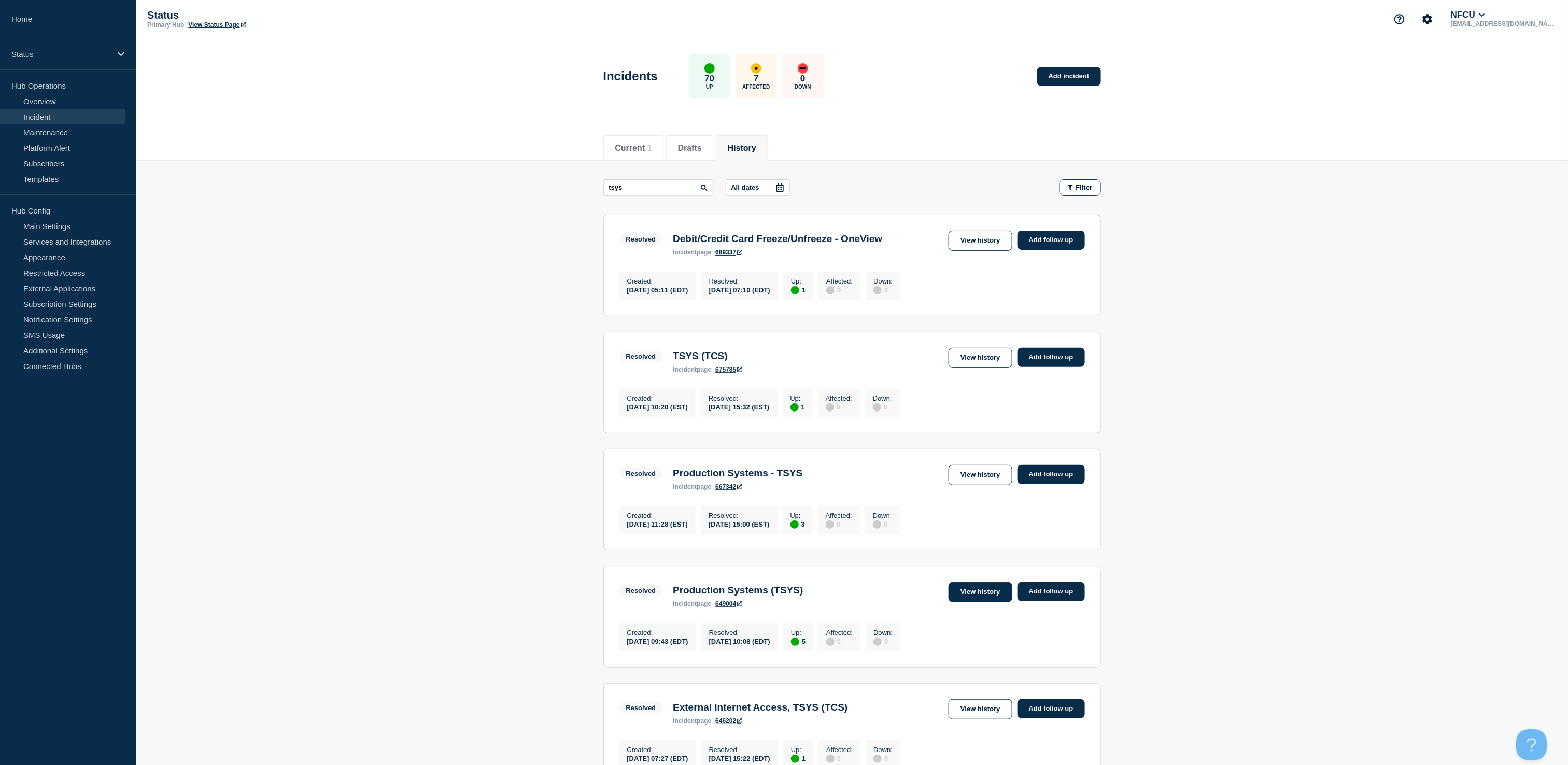
click at [956, 602] on link "View history" at bounding box center [980, 592] width 63 height 20
click at [199, 378] on main "tsys All dates Filter Resolved 1 Up Debit/Credit Card Freeze/Unfreeze - OneView…" at bounding box center [852, 773] width 1432 height 1226
click at [71, 101] on link "Overview" at bounding box center [63, 101] width 125 height 15
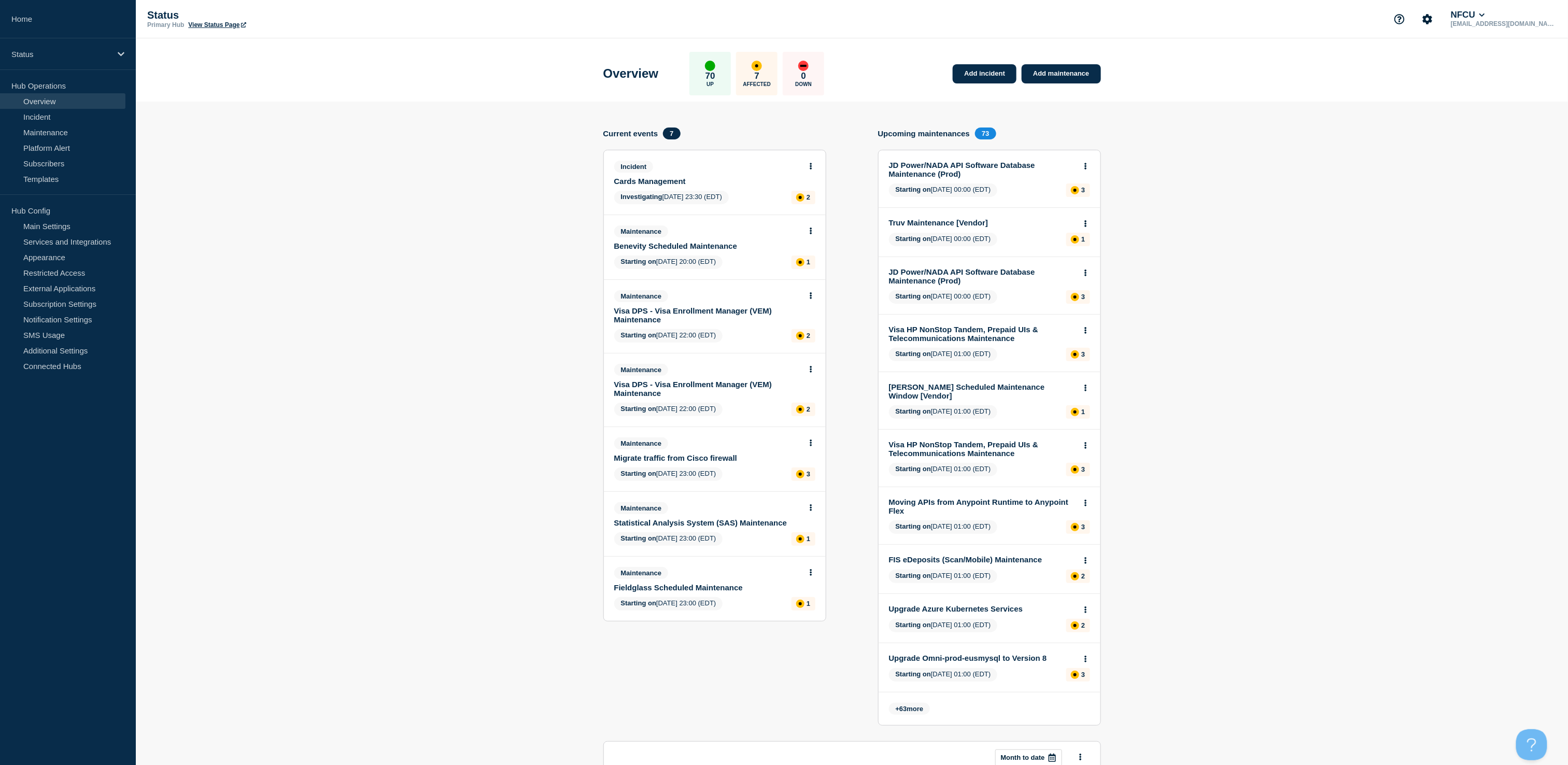
click at [657, 183] on link "Cards Management" at bounding box center [708, 181] width 187 height 9
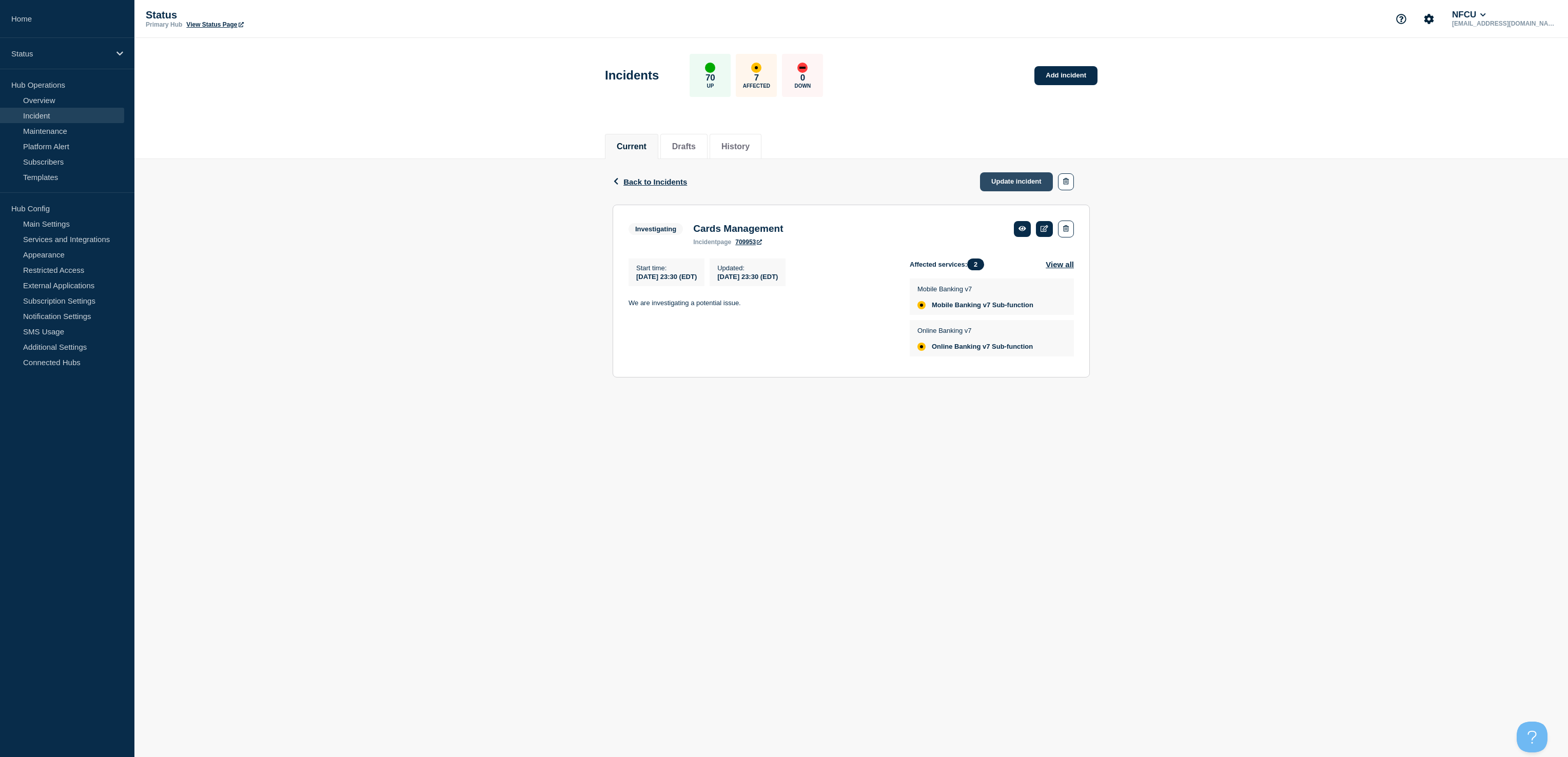
click at [1023, 180] on link "Update incident" at bounding box center [1017, 181] width 73 height 19
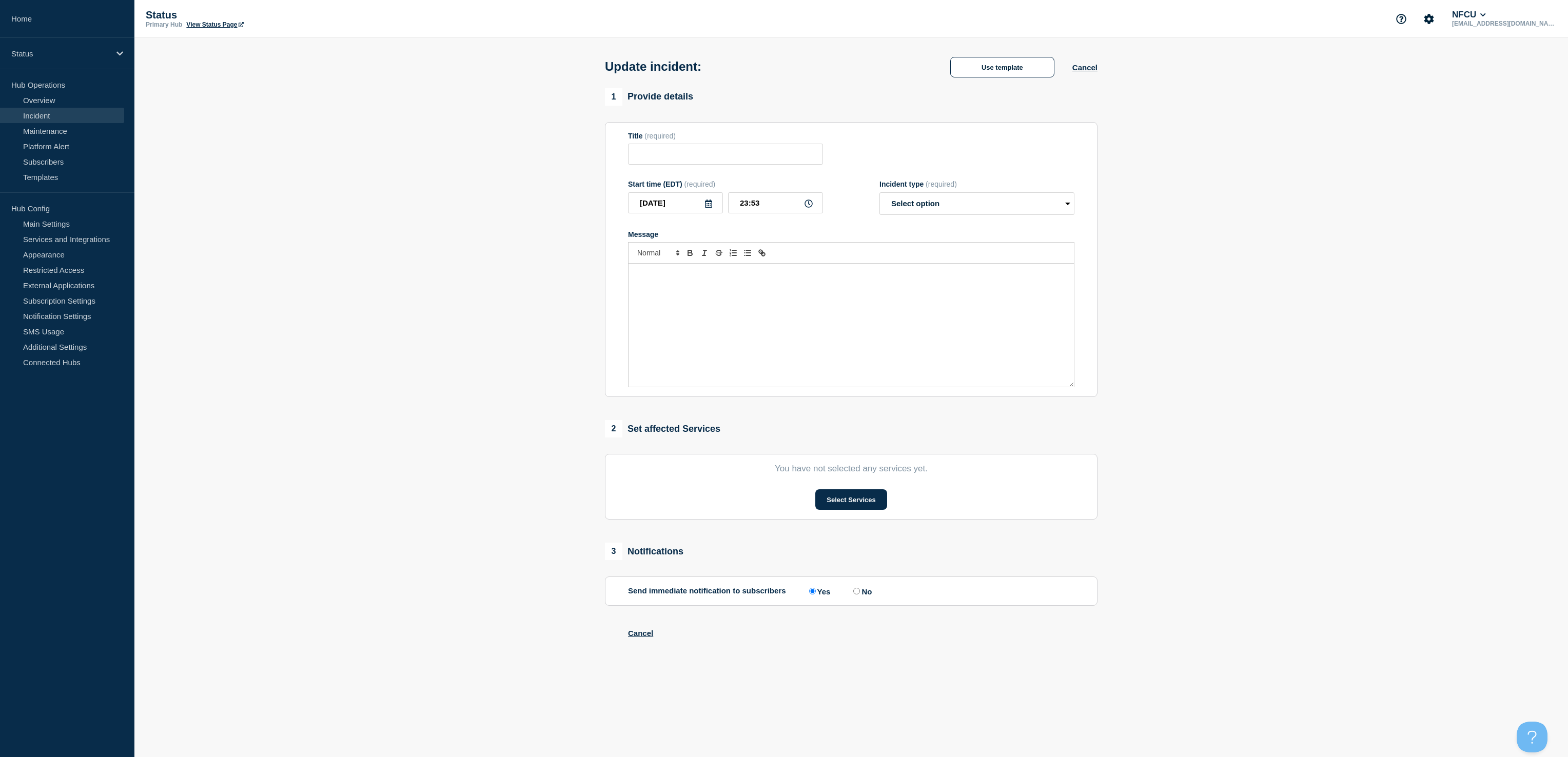
type input "Cards Management"
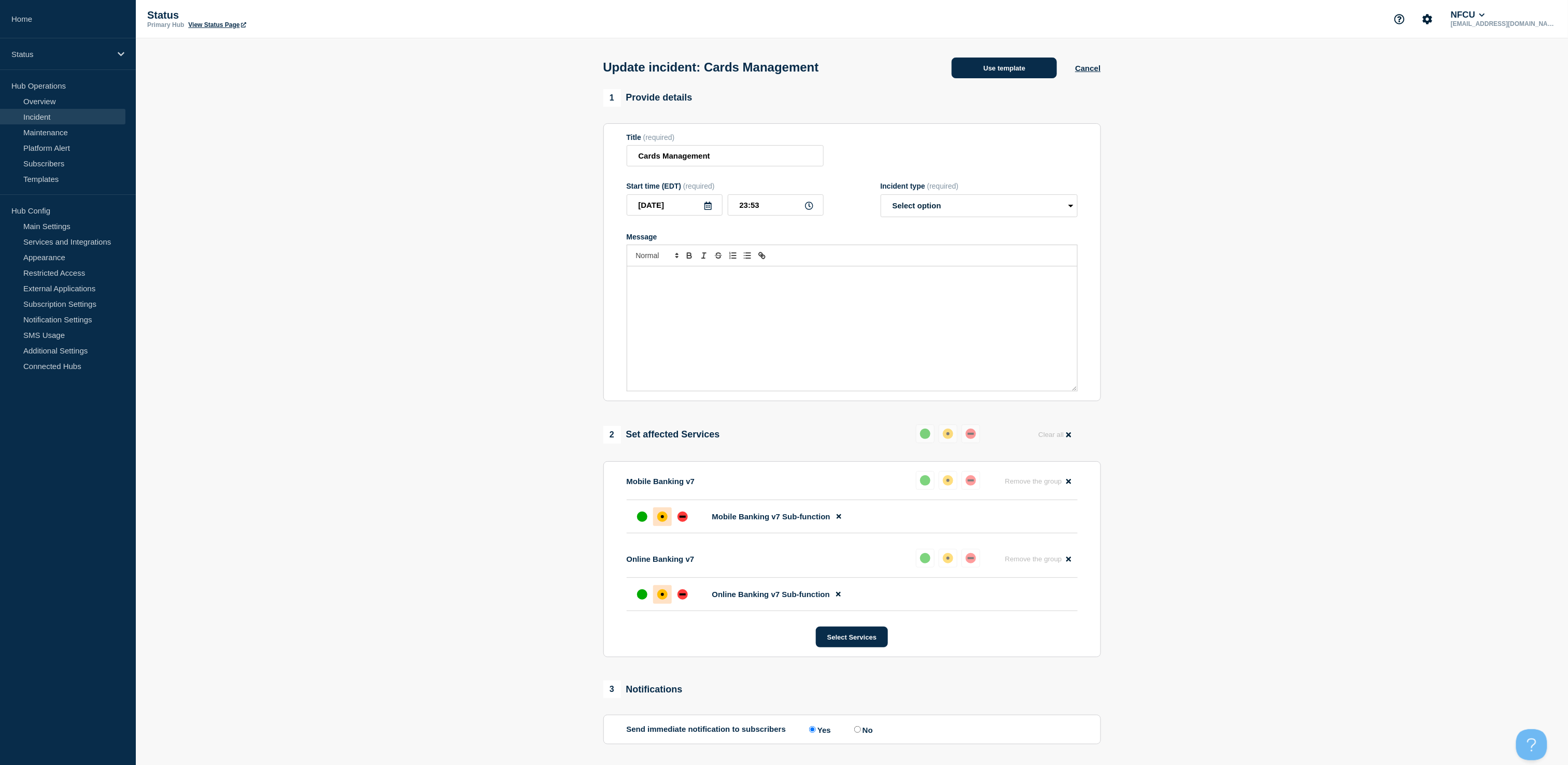
click at [1002, 73] on button "Use template" at bounding box center [1004, 68] width 105 height 21
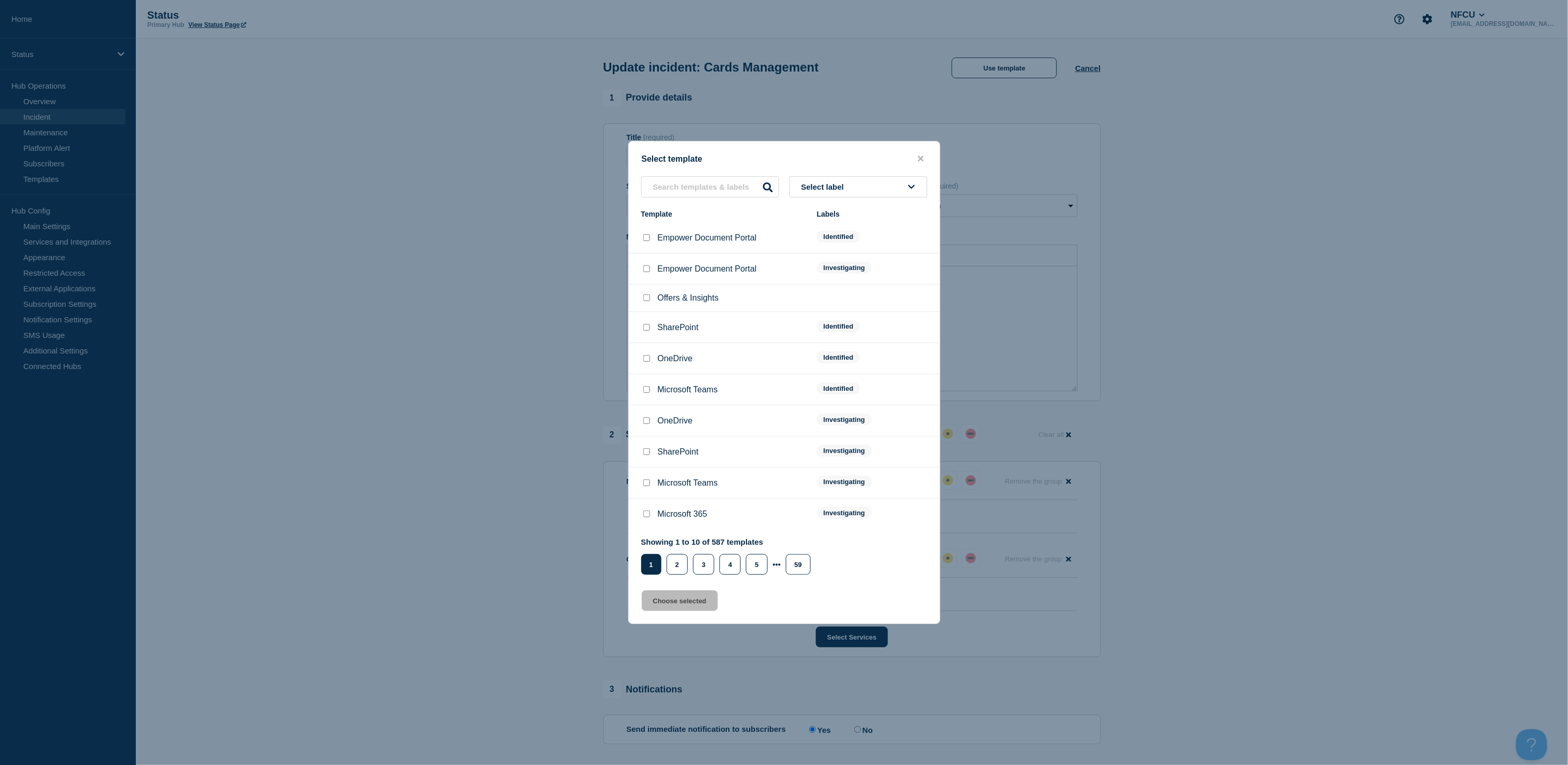
click at [845, 185] on span "Select label" at bounding box center [825, 187] width 47 height 9
click at [817, 263] on button "Identified" at bounding box center [858, 264] width 138 height 22
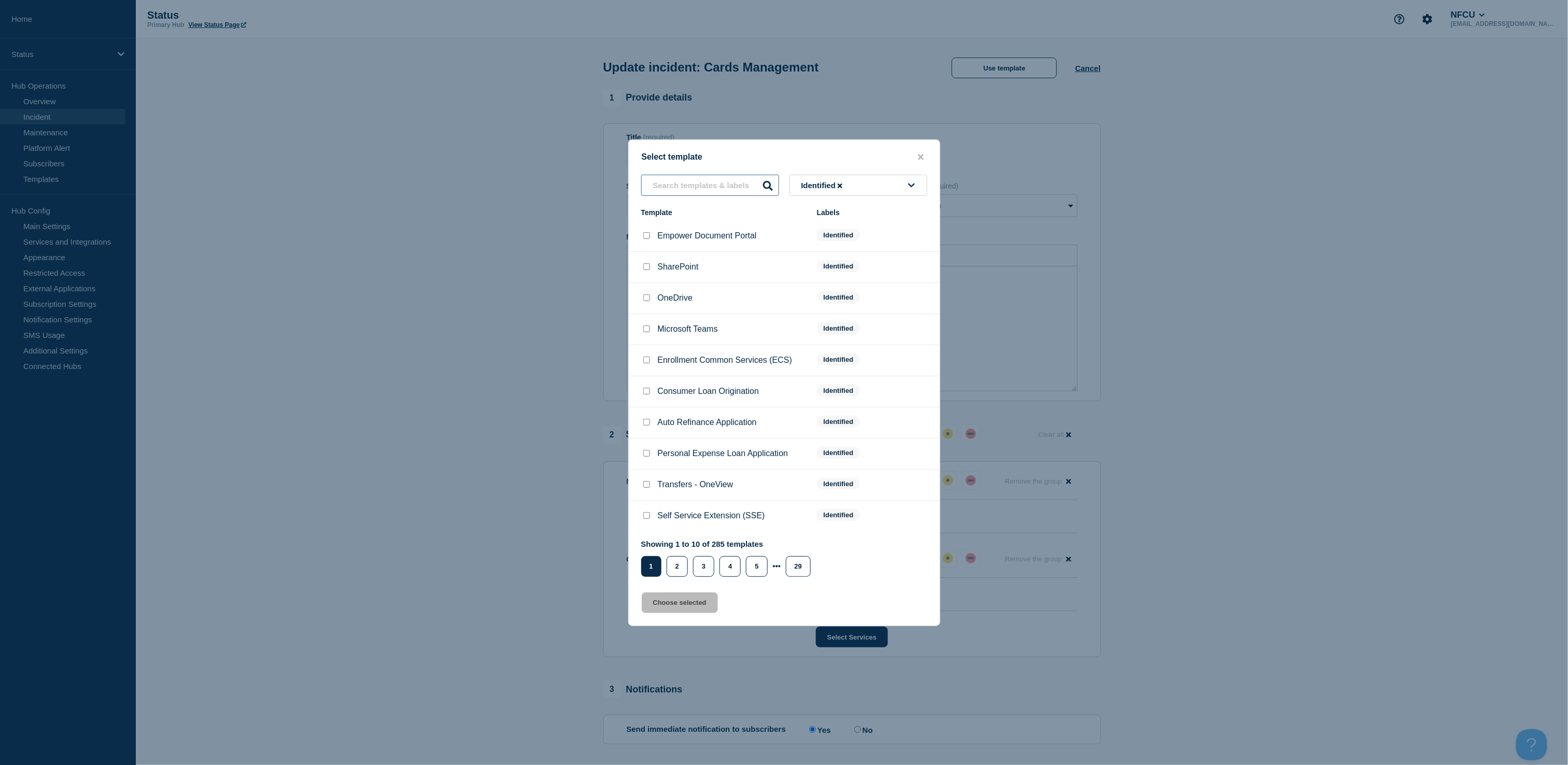
click at [702, 192] on input "text" at bounding box center [710, 185] width 138 height 22
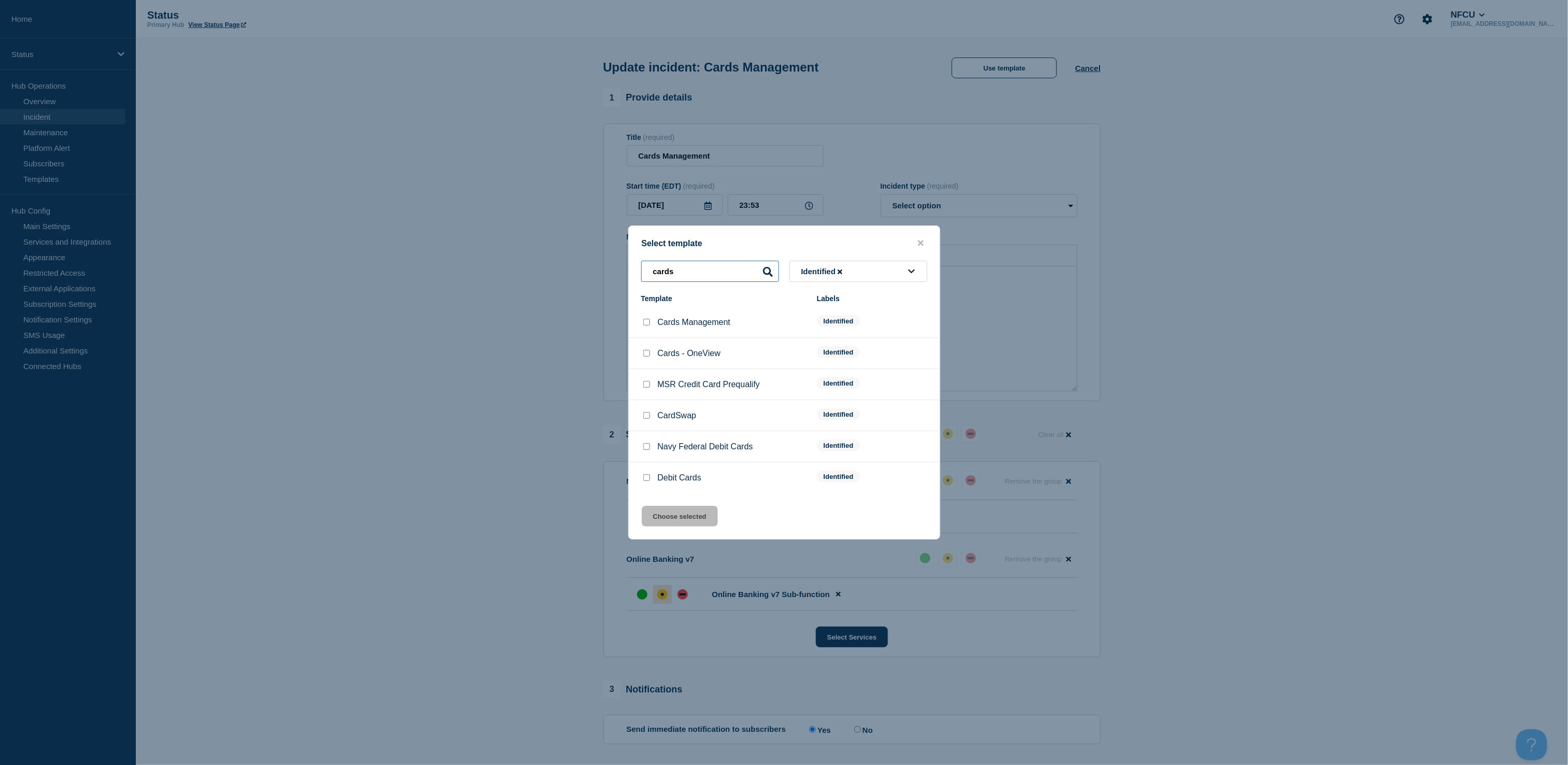
type input "cards"
click at [647, 320] on input "Cards Management checkbox" at bounding box center [646, 322] width 7 height 7
checkbox input "true"
click at [653, 513] on button "Choose selected" at bounding box center [680, 517] width 76 height 21
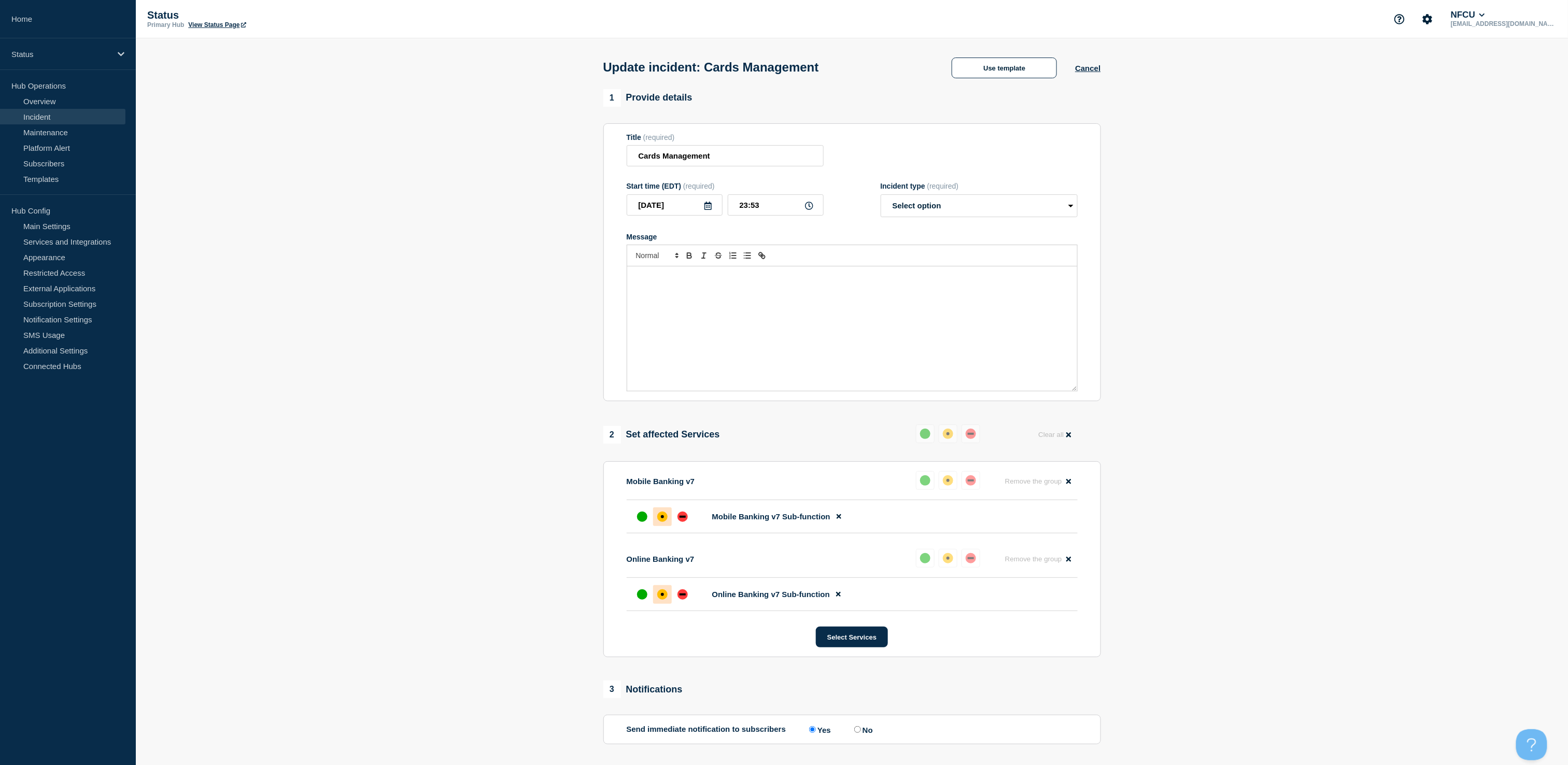
select select "identified"
click at [757, 292] on p "Cards Management functions, including but not limited to Cards, Credit Card Loy…" at bounding box center [852, 282] width 434 height 19
click at [681, 520] on div "down" at bounding box center [683, 517] width 10 height 10
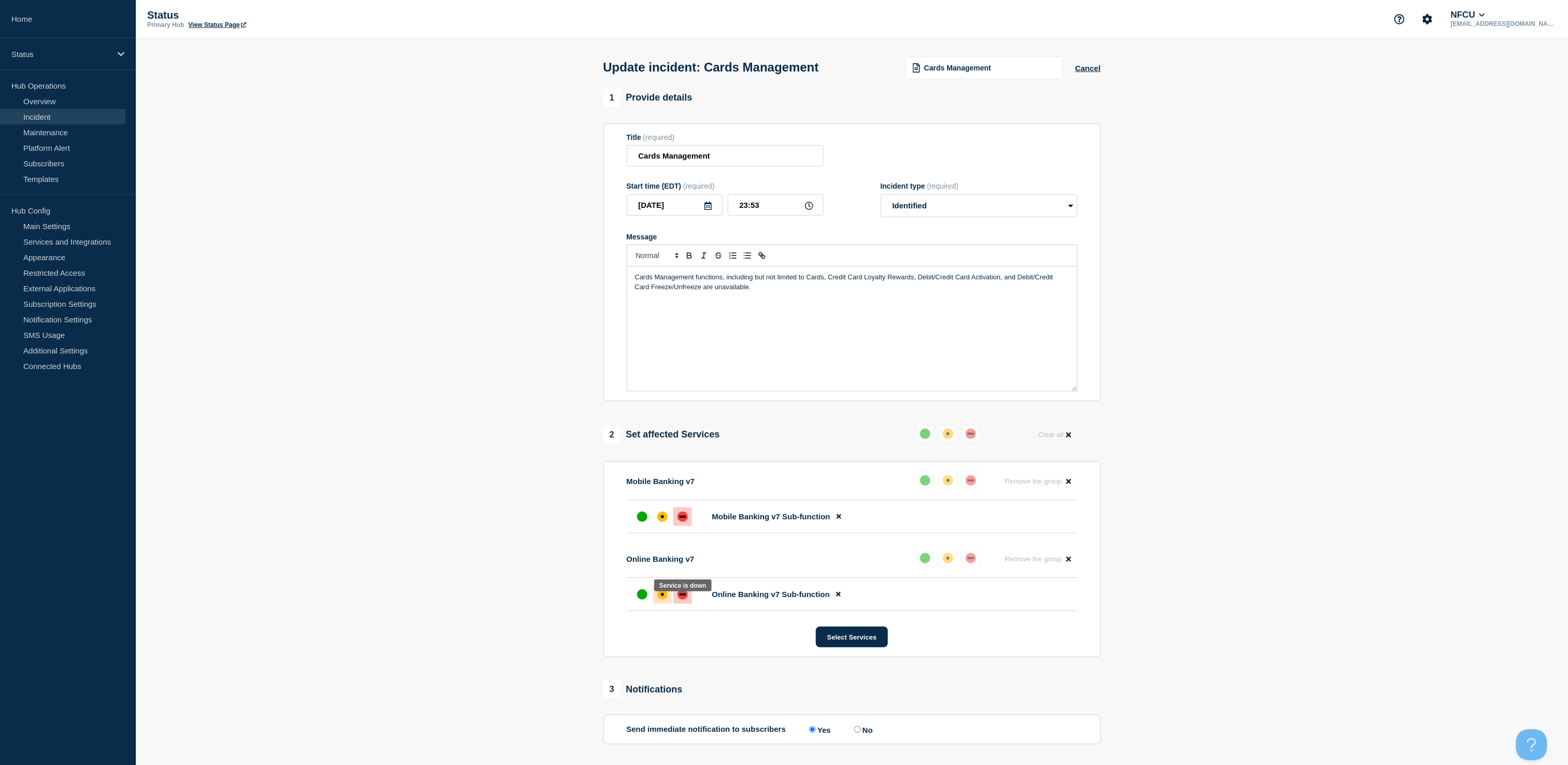
click at [680, 604] on div at bounding box center [683, 595] width 18 height 18
click at [840, 648] on button "Select Services" at bounding box center [852, 637] width 72 height 21
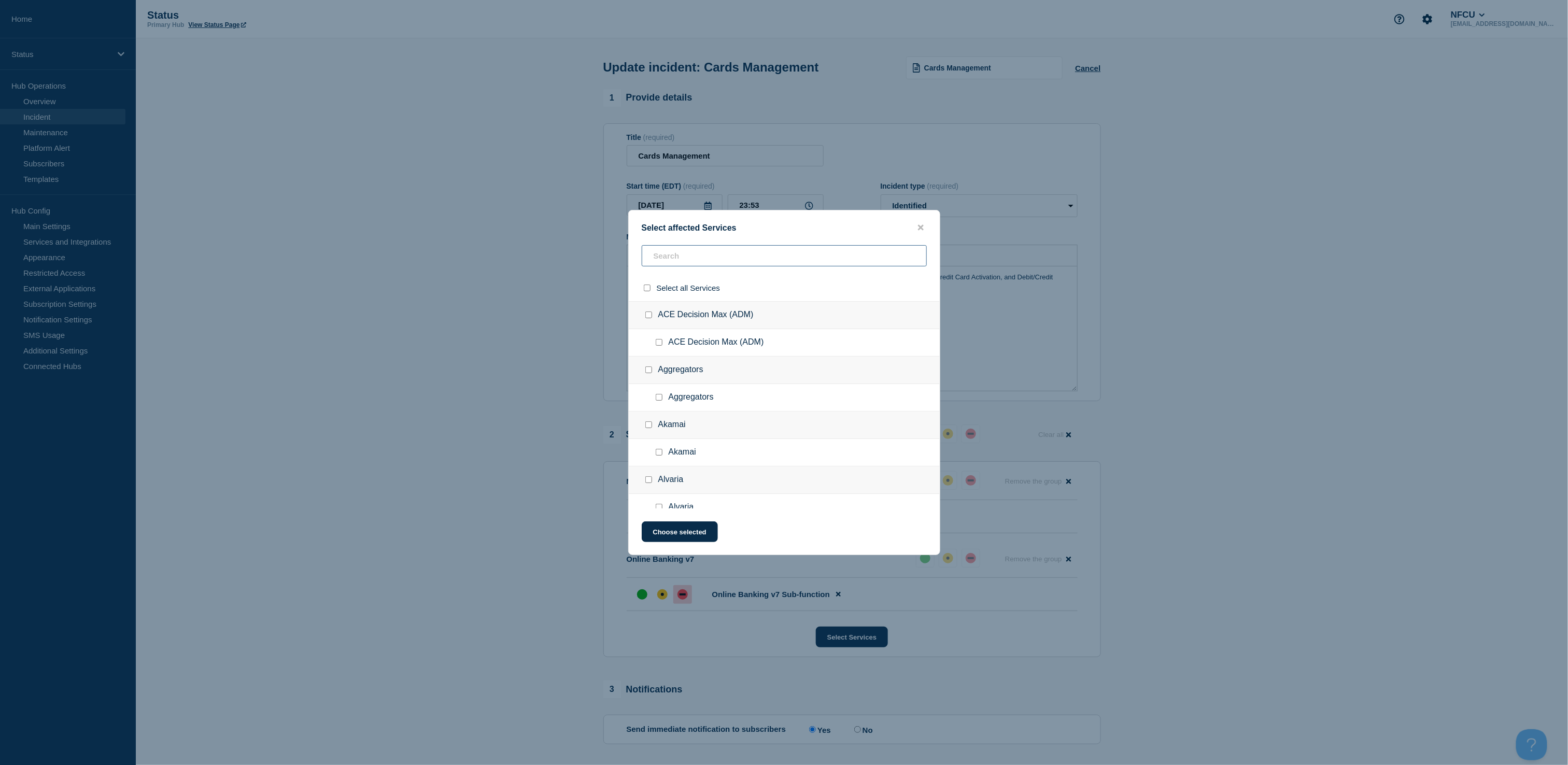
click at [738, 255] on input "text" at bounding box center [785, 256] width 285 height 22
type input "on"
checkbox input "true"
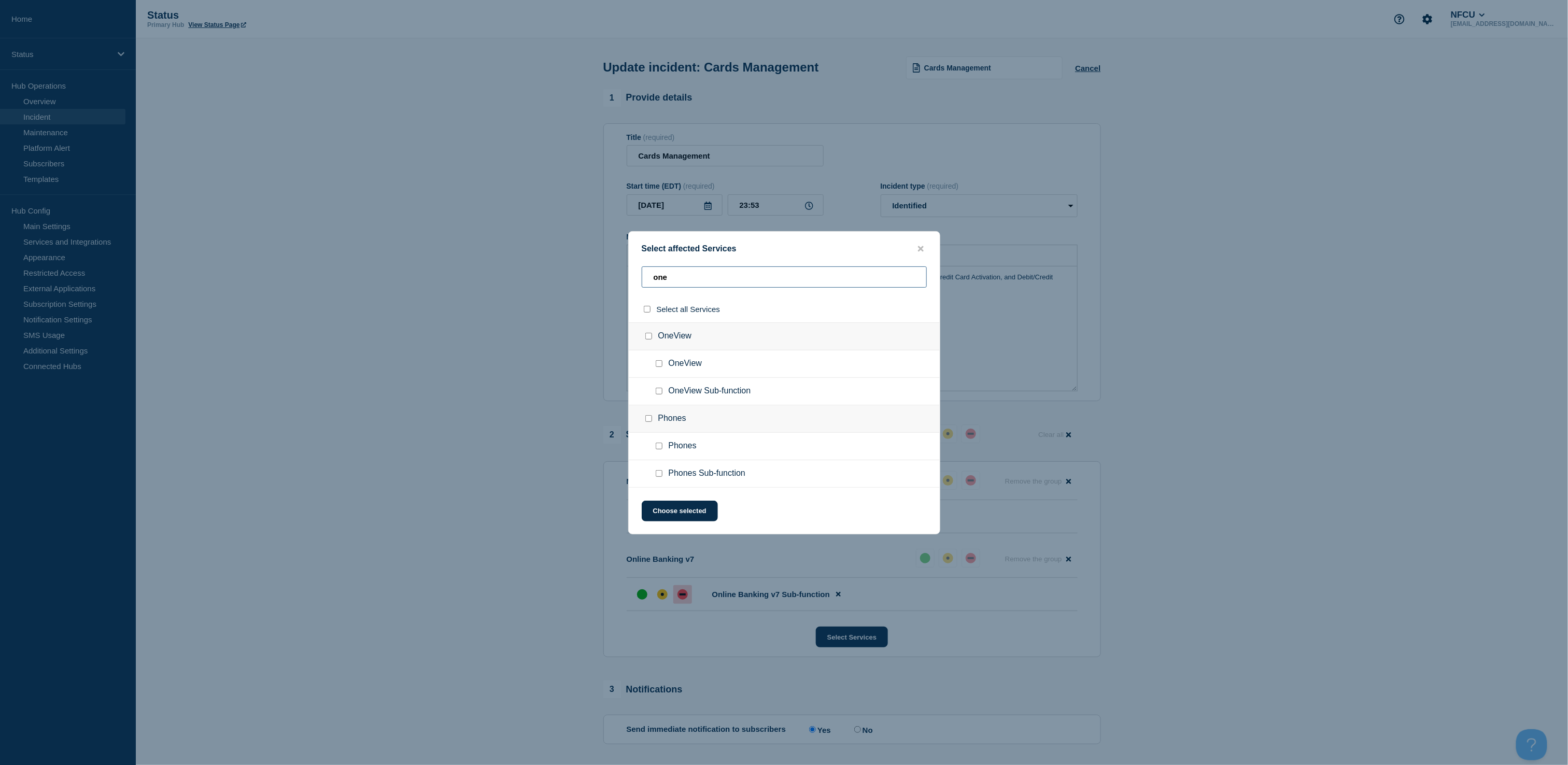
type input "one"
click at [657, 394] on input "OneView Sub-function checkbox" at bounding box center [659, 391] width 7 height 7
checkbox input "true"
click at [668, 506] on button "Choose selected" at bounding box center [680, 511] width 76 height 21
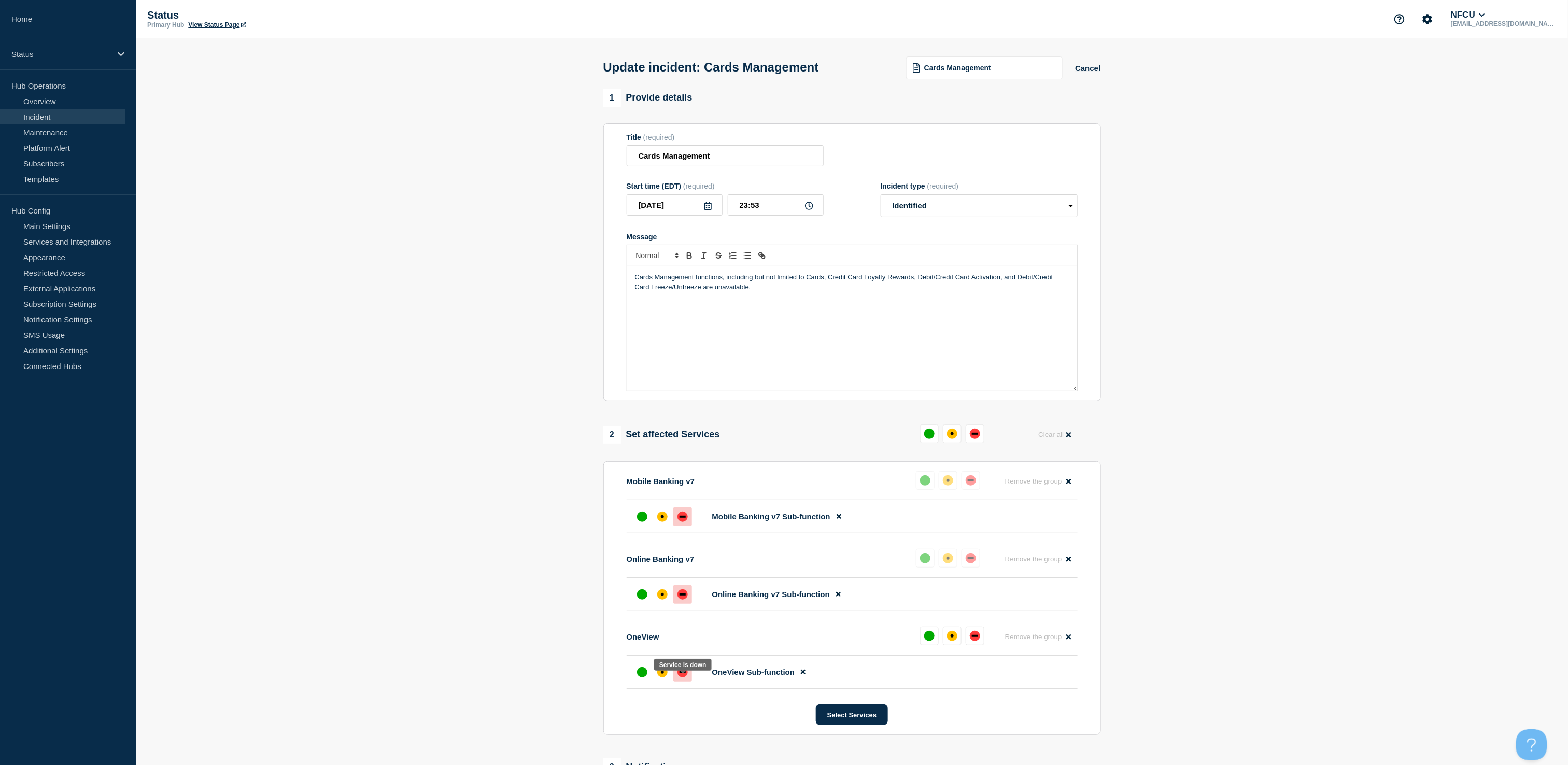
click at [682, 676] on div at bounding box center [683, 672] width 18 height 18
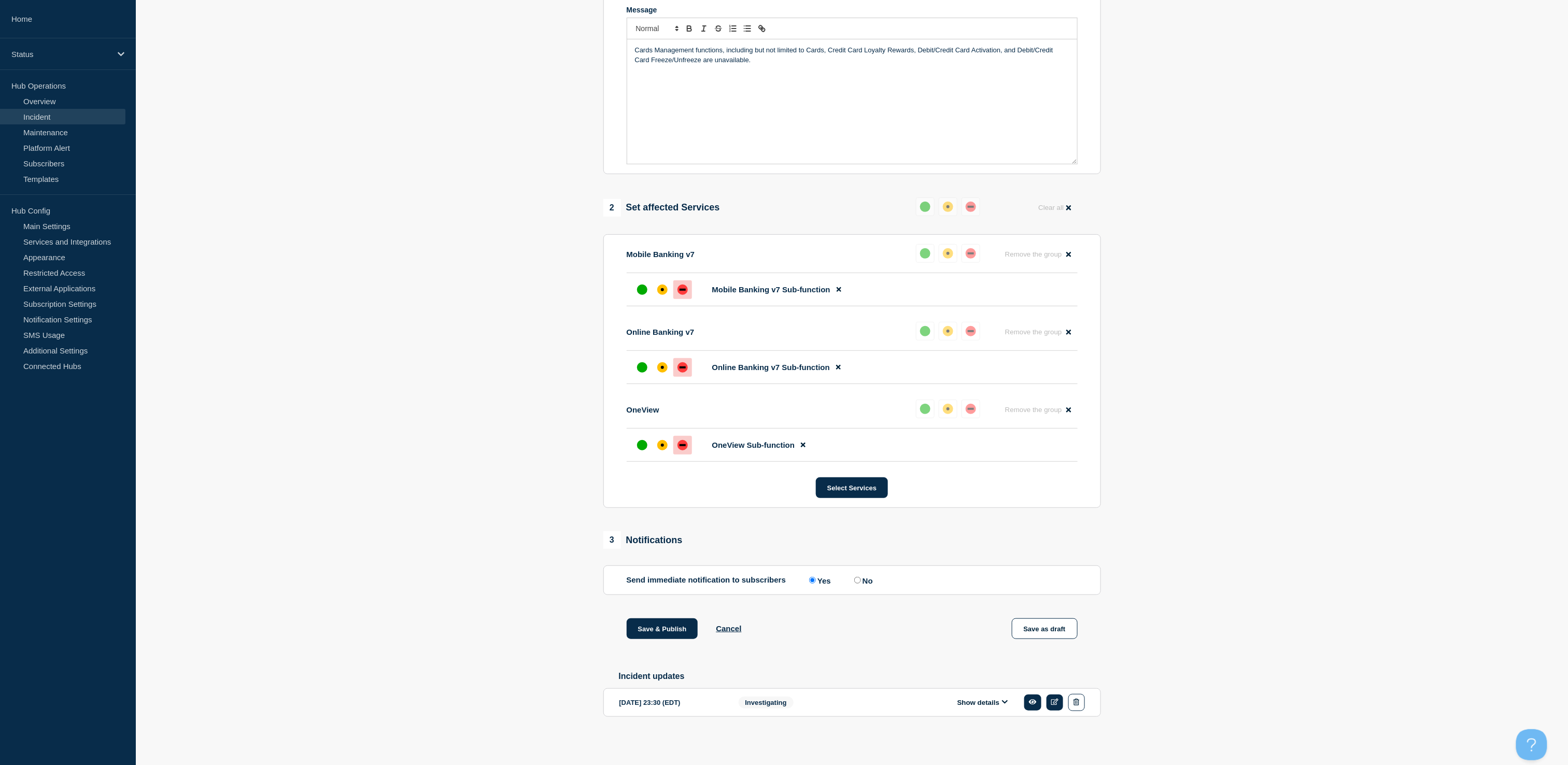
scroll to position [242, 0]
click at [627, 627] on button "Save & Publish" at bounding box center [662, 629] width 71 height 21
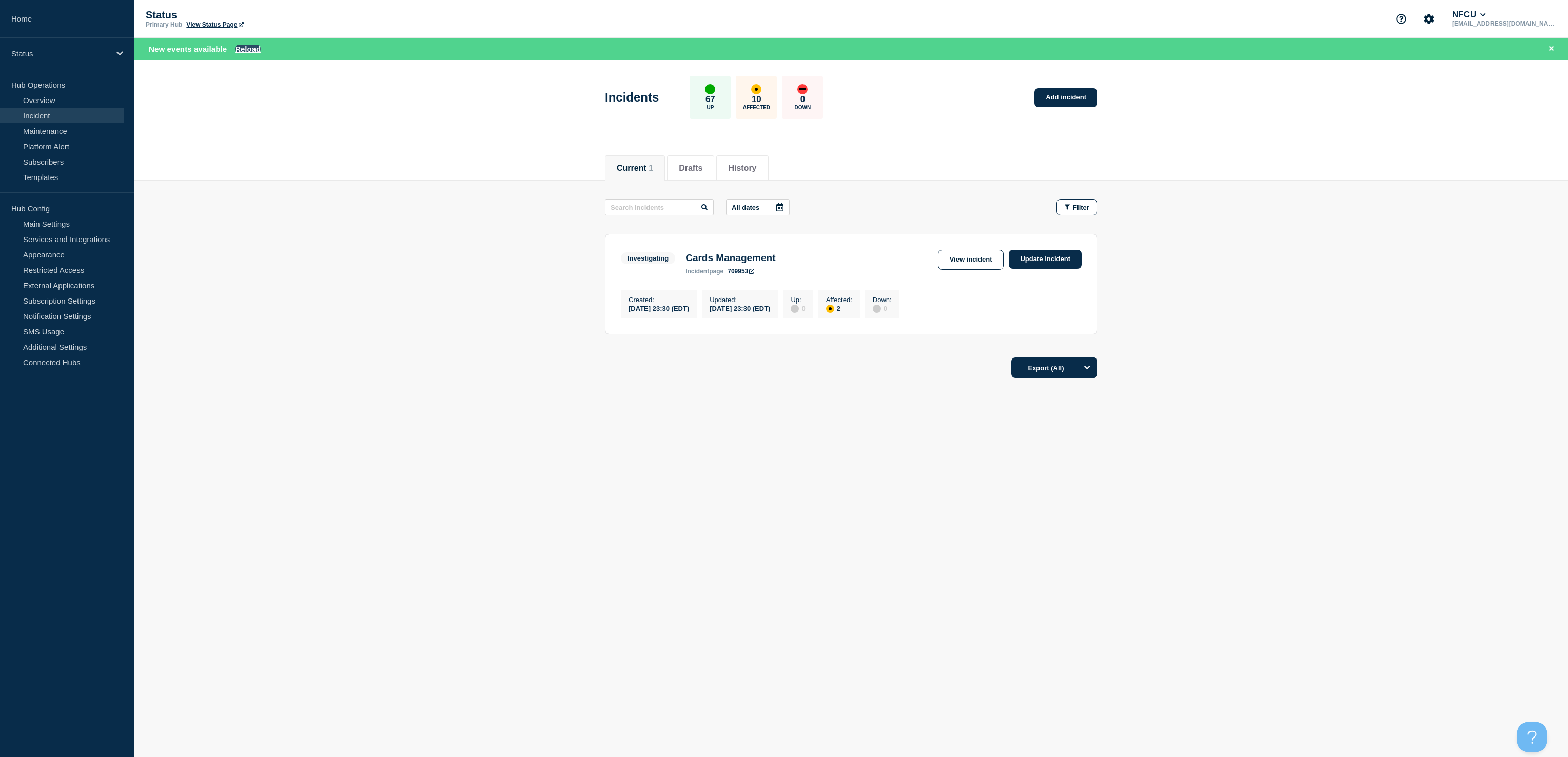
click at [241, 49] on button "Reload" at bounding box center [248, 49] width 26 height 9
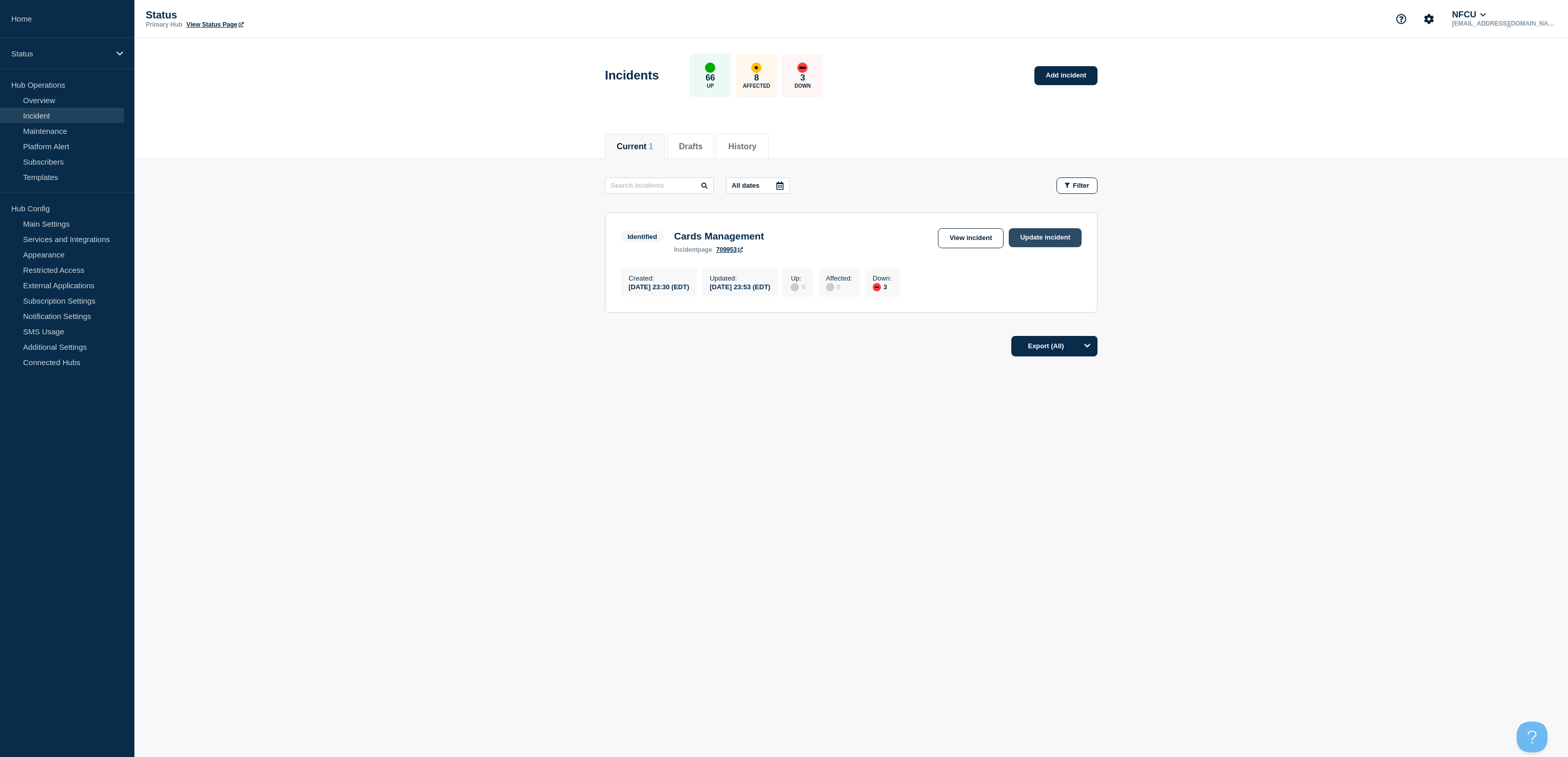
click at [1032, 232] on link "Update incident" at bounding box center [1045, 237] width 73 height 19
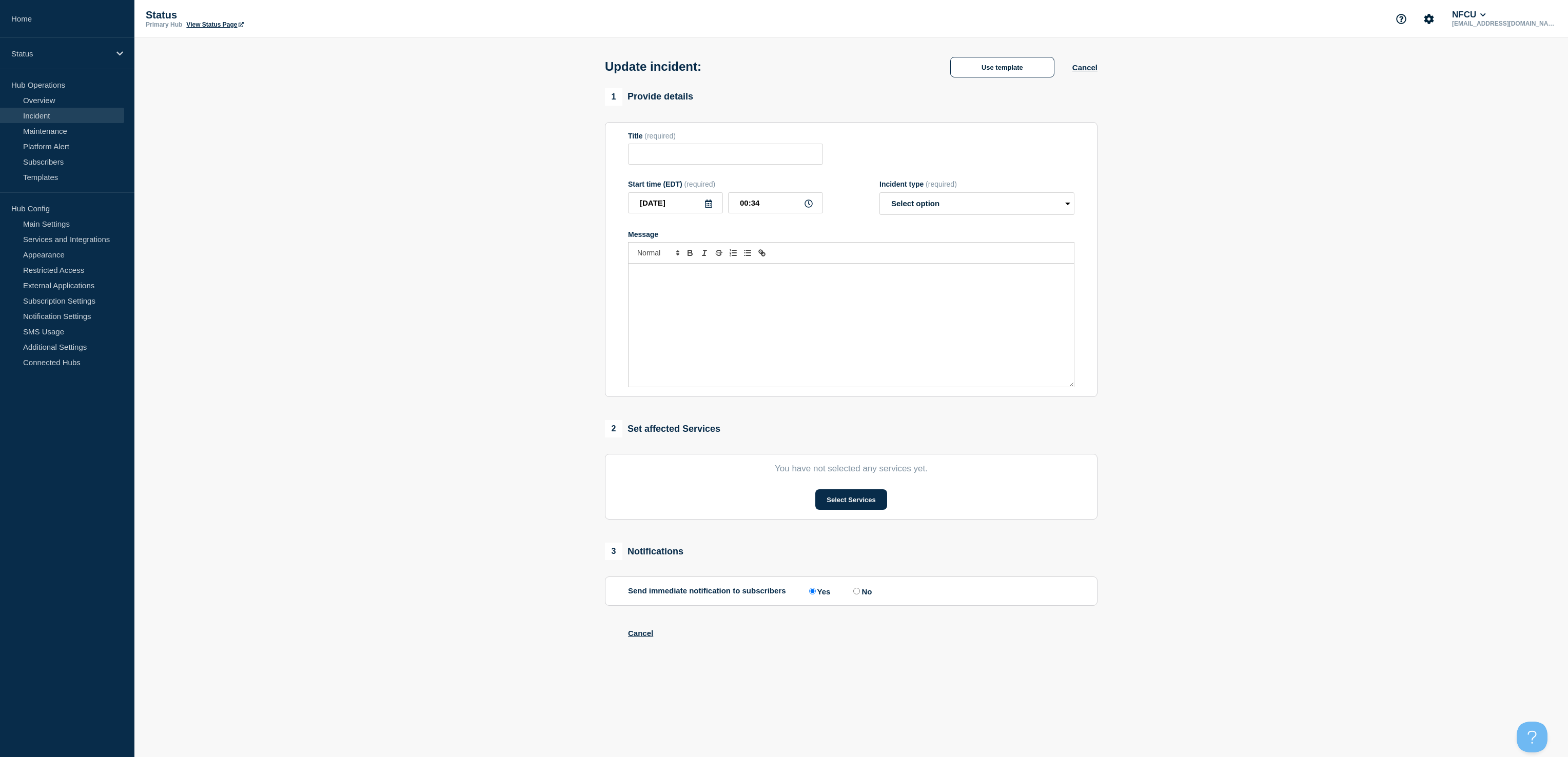
type input "Cards Management"
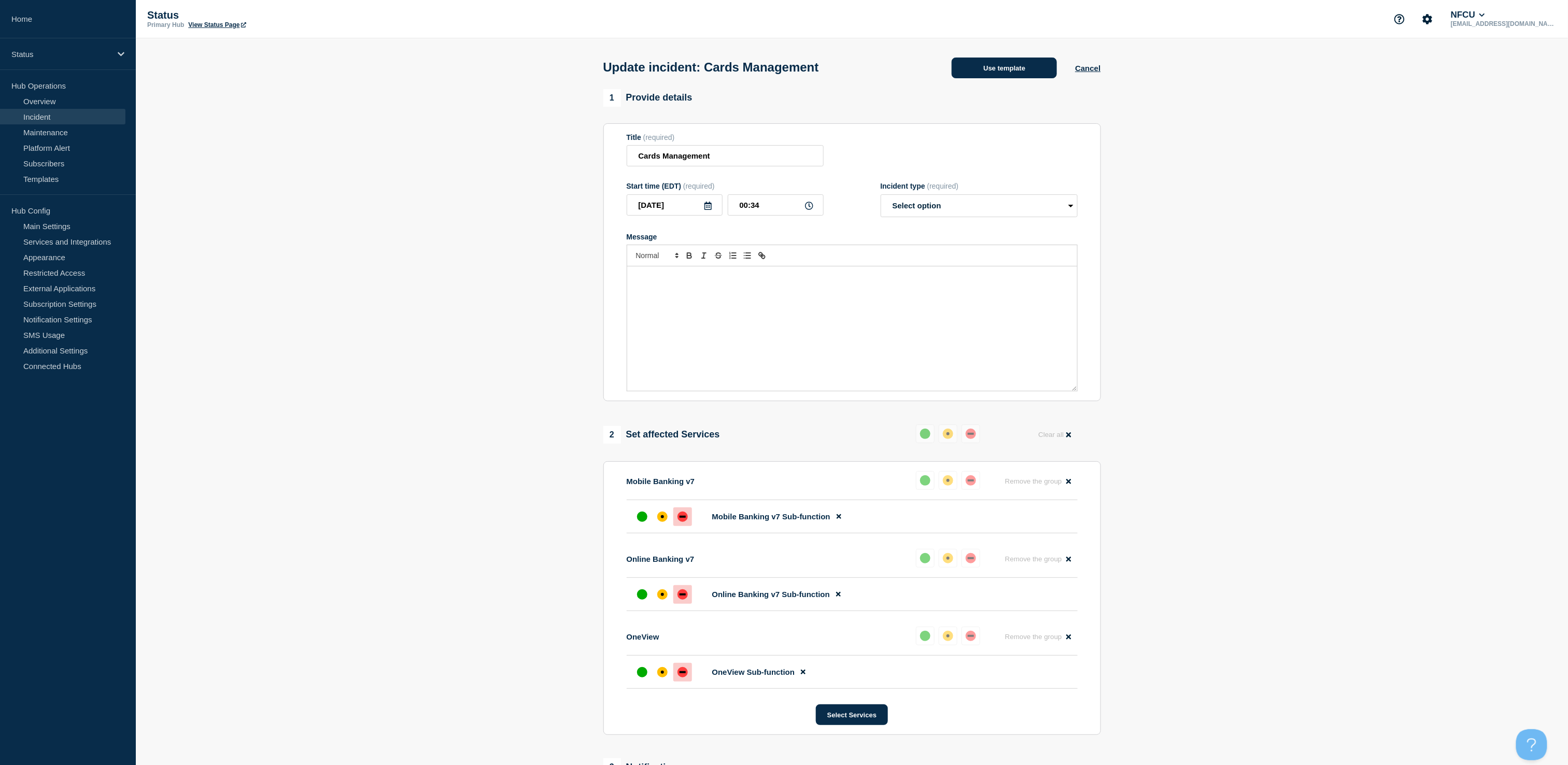
click at [991, 71] on button "Use template" at bounding box center [1004, 68] width 105 height 21
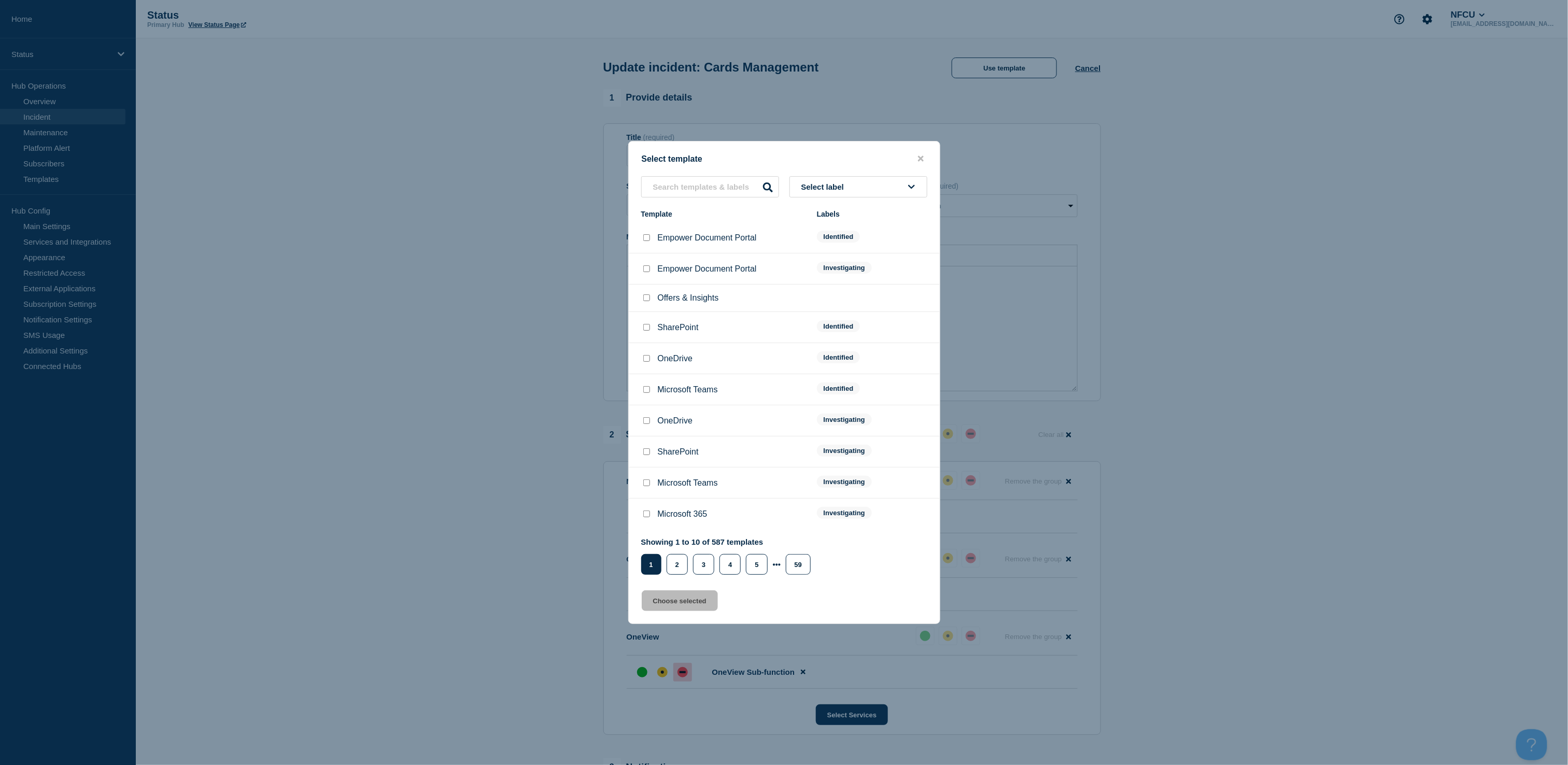
click at [883, 182] on button "Select label" at bounding box center [858, 187] width 138 height 22
click at [815, 341] on button "Resolved" at bounding box center [858, 349] width 138 height 22
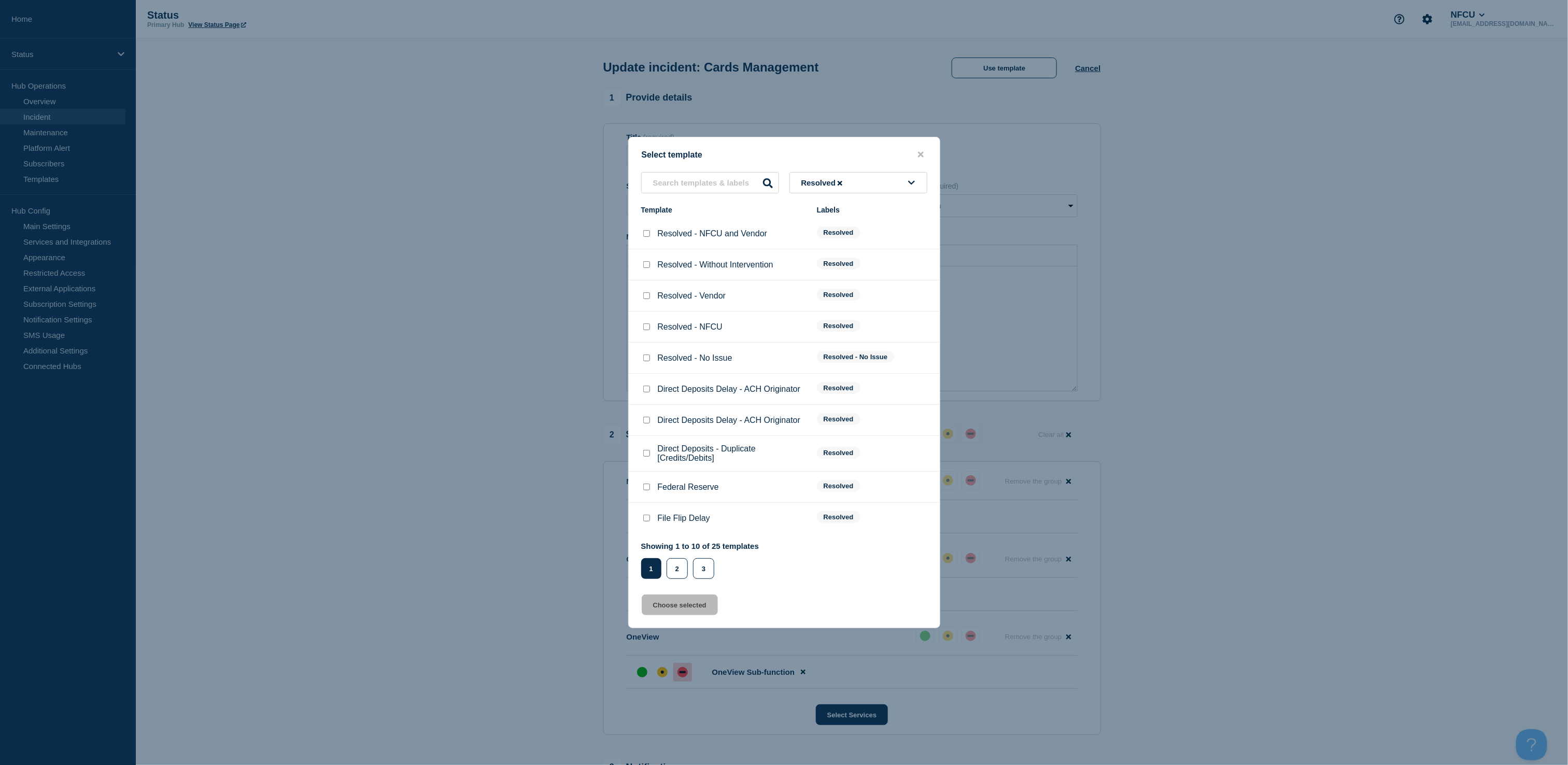
click at [645, 328] on input "Resolved - NFCU checkbox" at bounding box center [646, 327] width 7 height 7
checkbox input "true"
click at [667, 606] on button "Choose selected" at bounding box center [680, 605] width 76 height 21
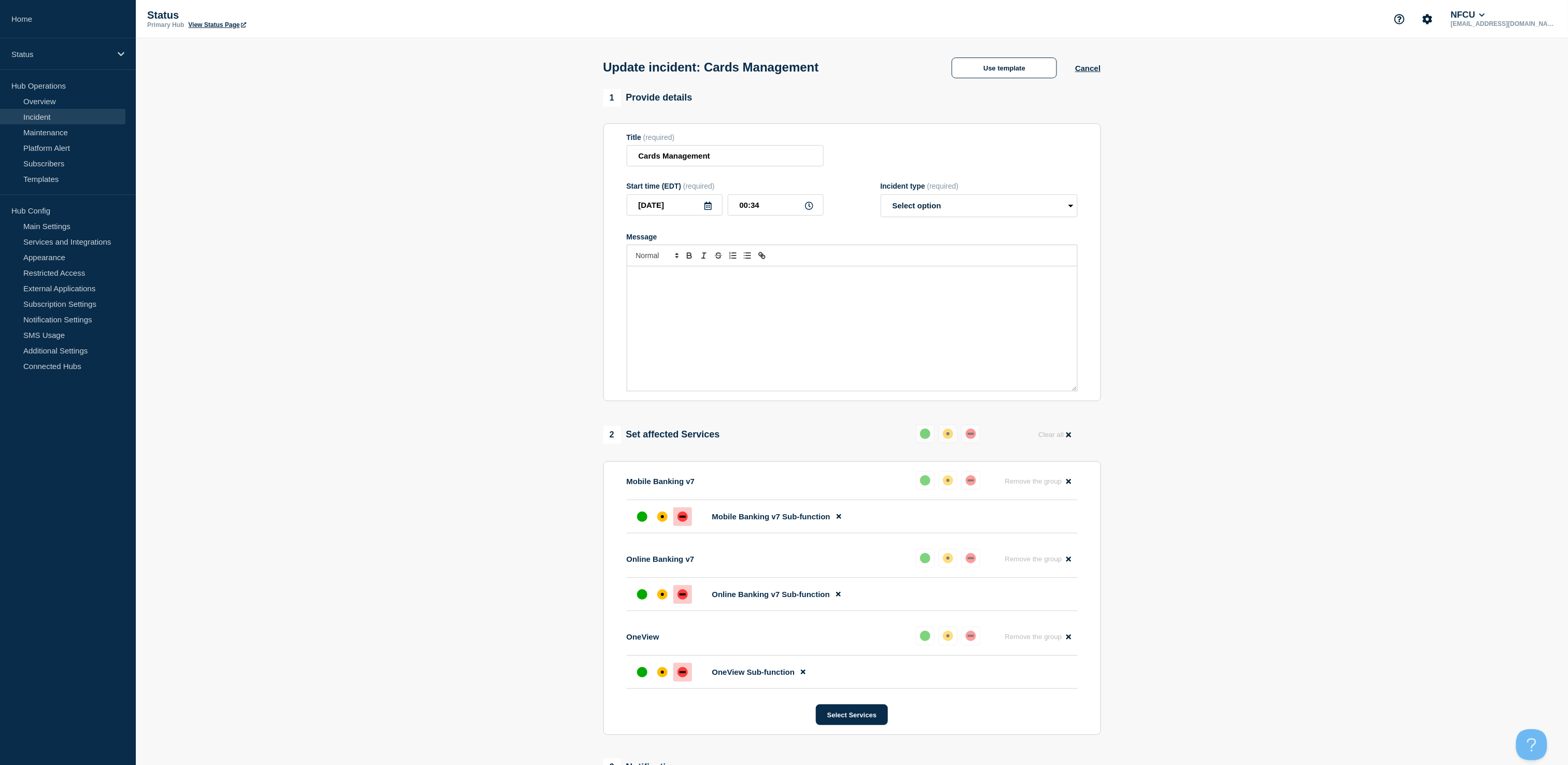
select select "resolved"
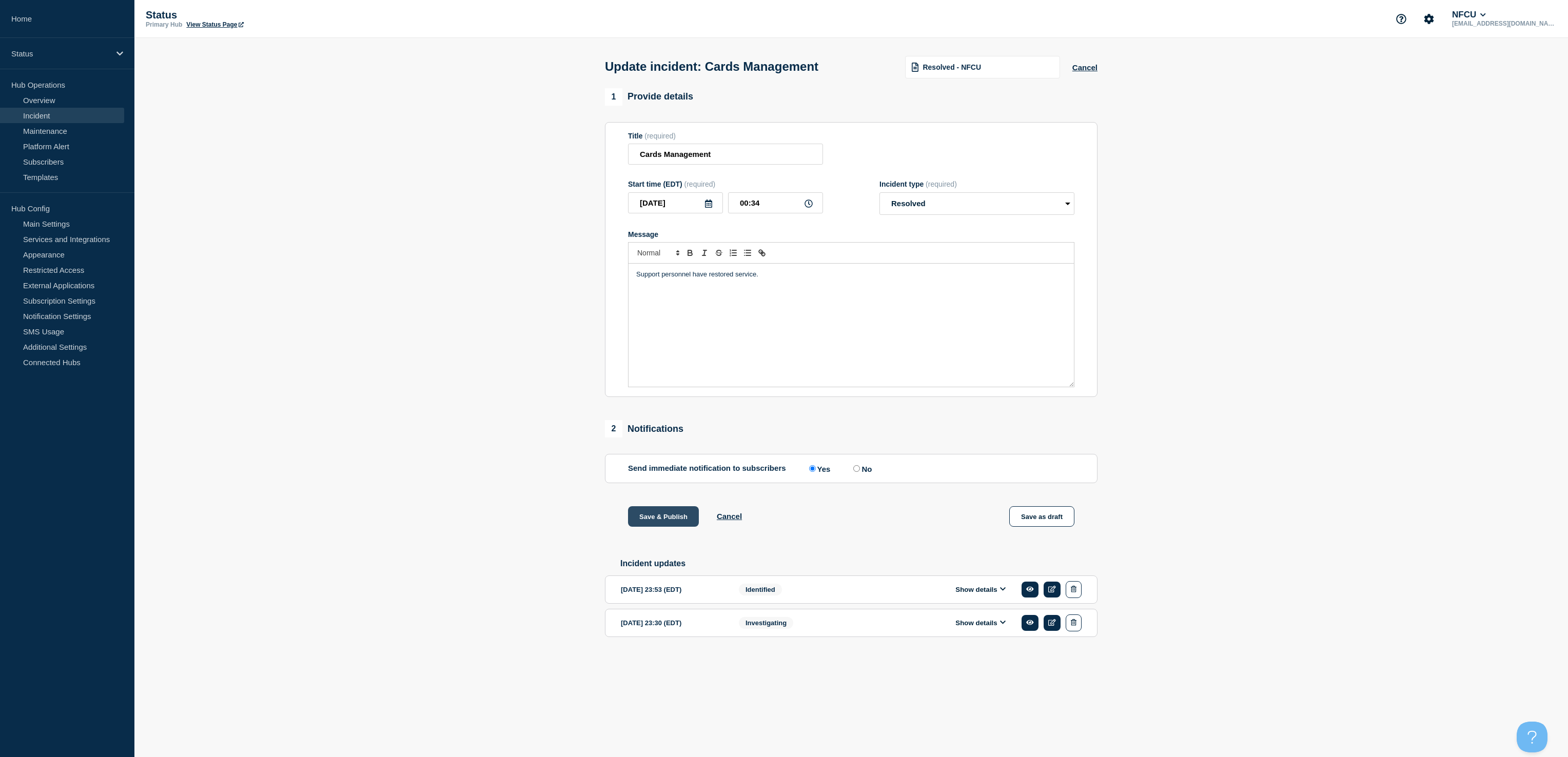
click at [659, 519] on button "Save & Publish" at bounding box center [663, 517] width 71 height 21
